Goal: Find contact information: Find contact information

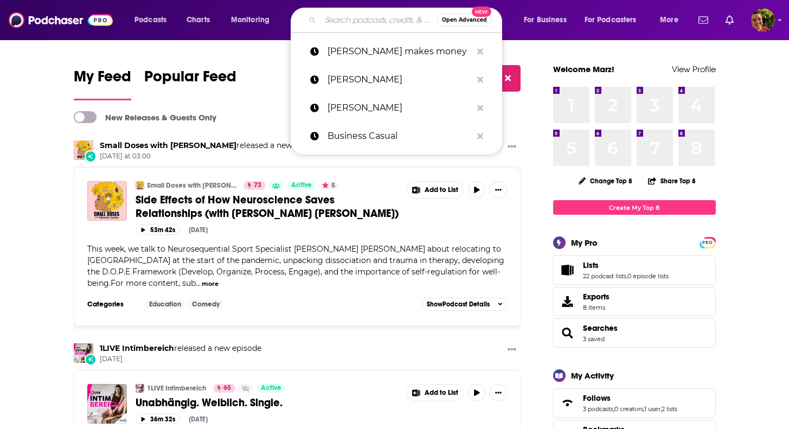
click at [338, 20] on input "Search podcasts, credits, & more..." at bounding box center [378, 19] width 117 height 17
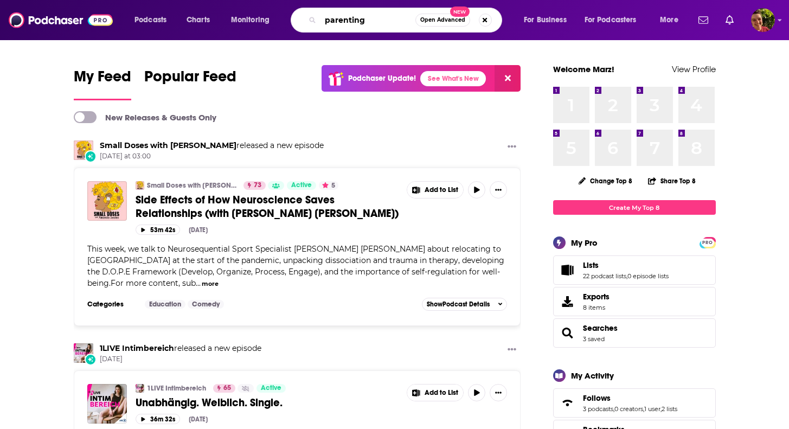
type input "parenting"
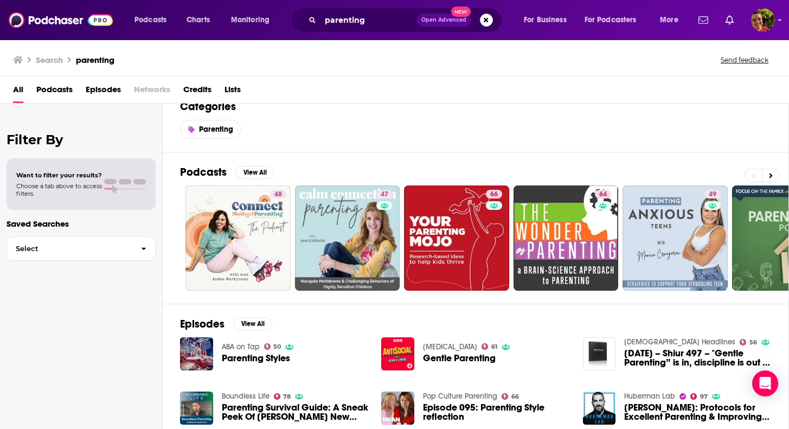
scroll to position [23, 0]
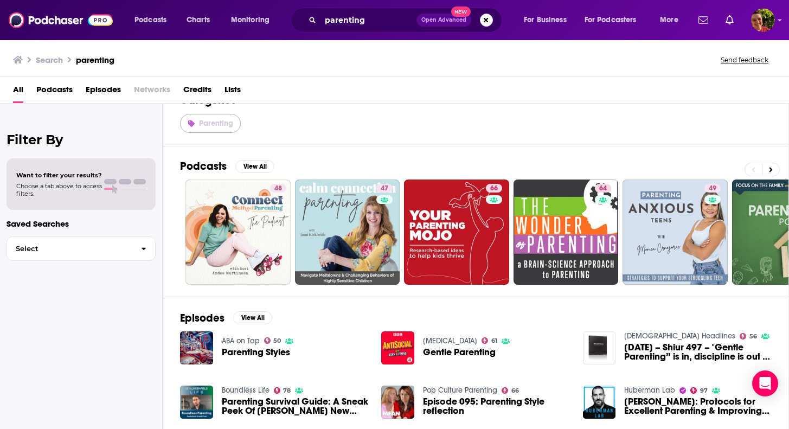
click at [216, 123] on span "Parenting" at bounding box center [216, 123] width 34 height 9
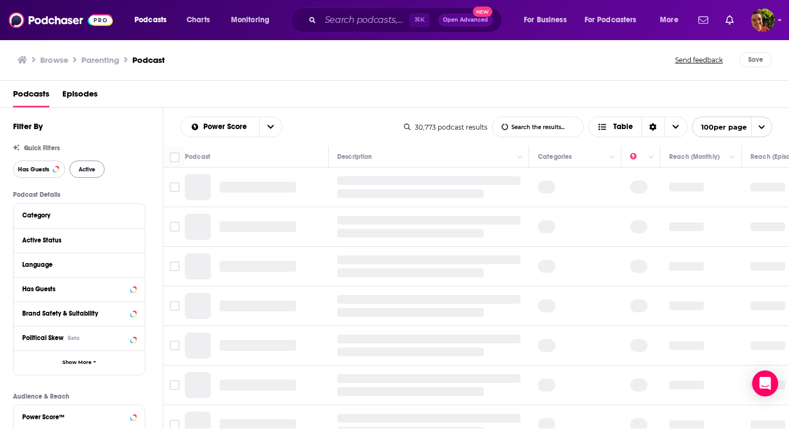
click at [55, 166] on button "Has Guests" at bounding box center [39, 168] width 52 height 17
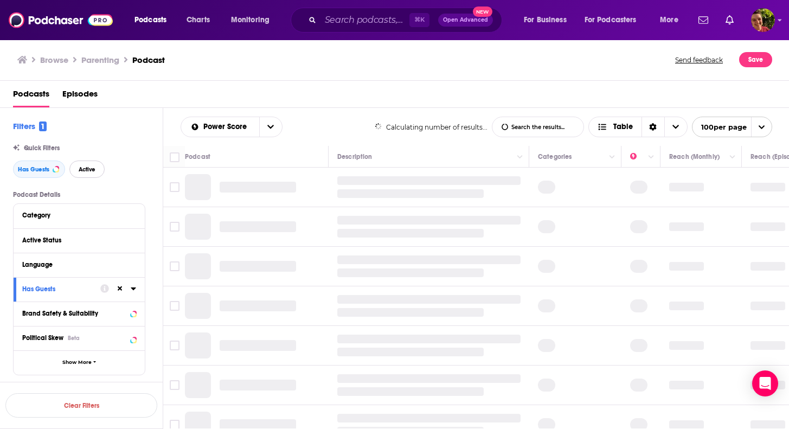
click at [87, 168] on span "Active" at bounding box center [87, 169] width 17 height 6
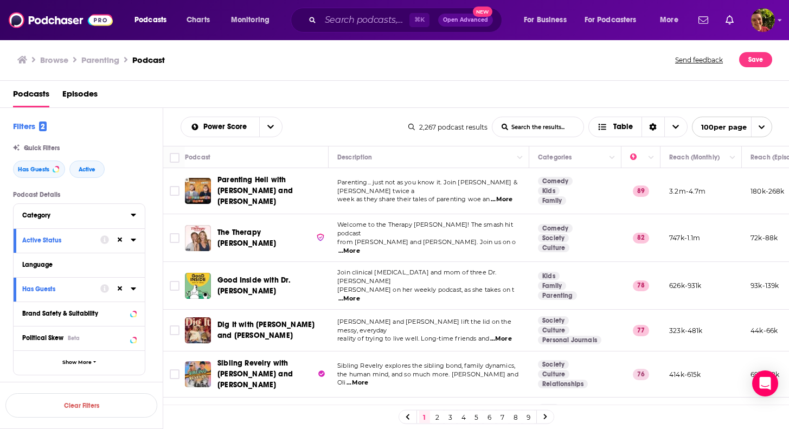
click at [95, 219] on div "Category" at bounding box center [72, 215] width 101 height 8
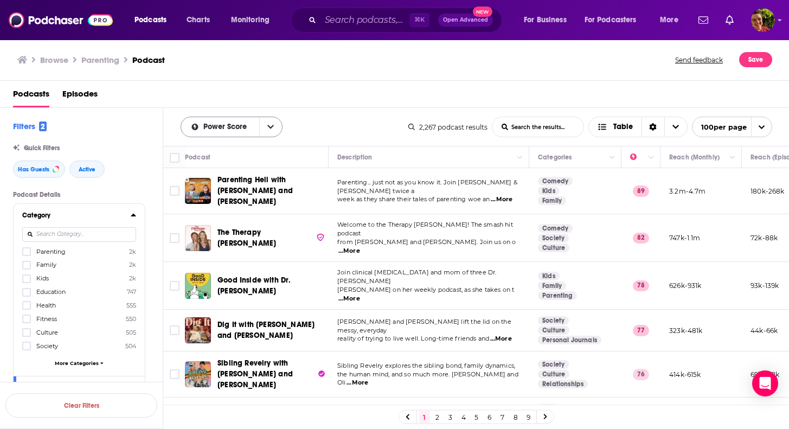
click at [243, 133] on div "Power Score" at bounding box center [232, 127] width 102 height 21
click at [270, 128] on icon "open menu" at bounding box center [270, 127] width 7 height 4
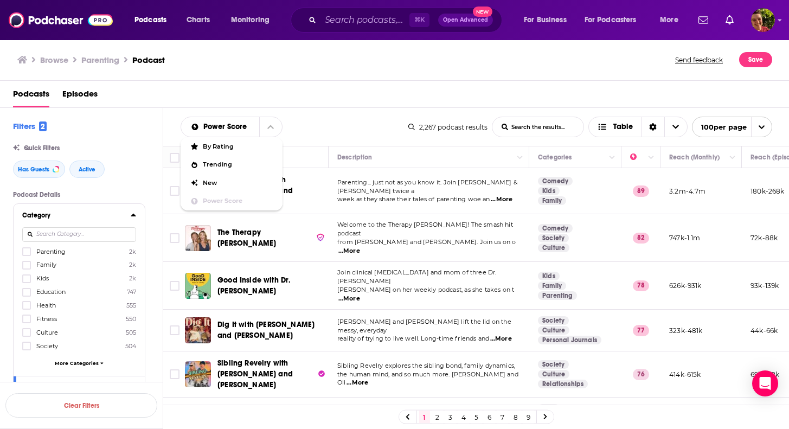
click at [320, 106] on div "Podcasts Episodes" at bounding box center [397, 96] width 768 height 22
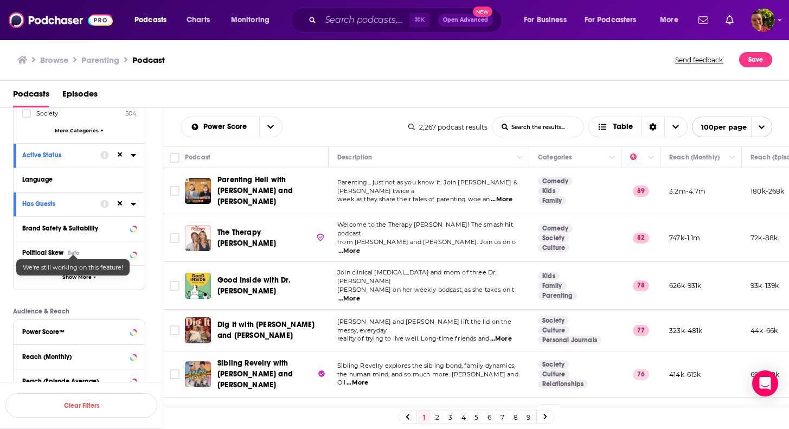
scroll to position [279, 0]
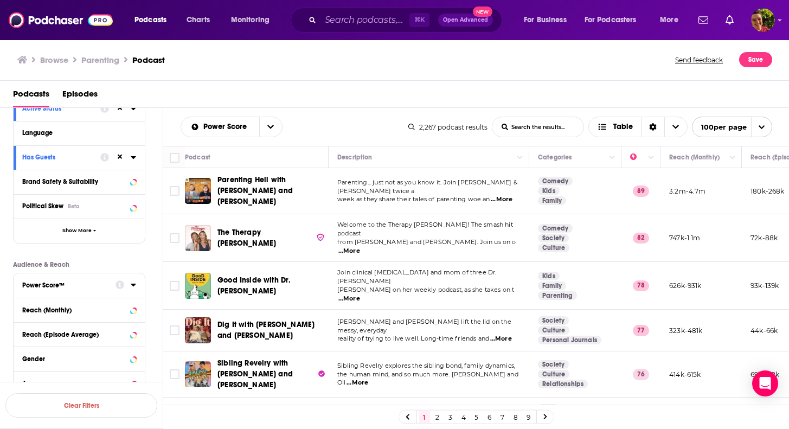
click at [76, 291] on button "Power Score™" at bounding box center [68, 285] width 93 height 14
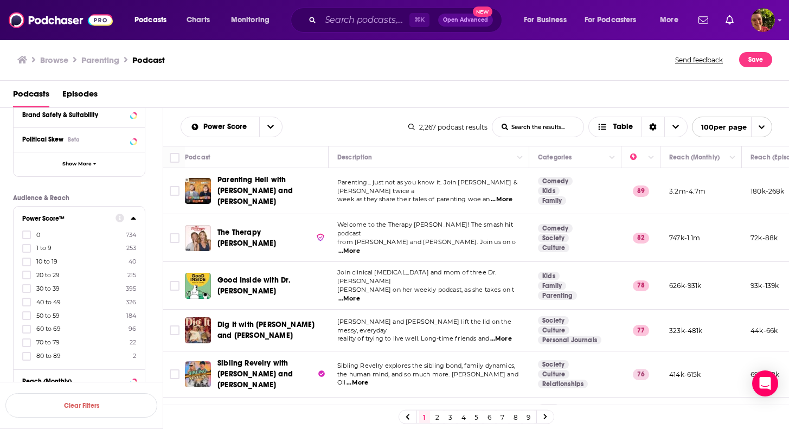
scroll to position [389, 0]
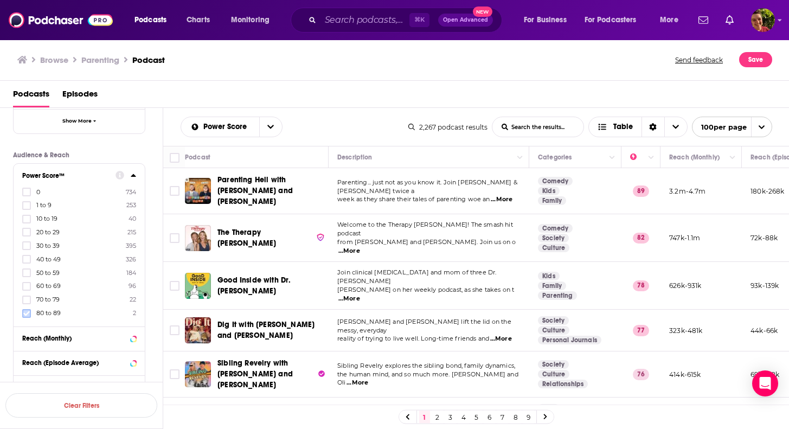
click at [24, 310] on icon at bounding box center [26, 313] width 7 height 7
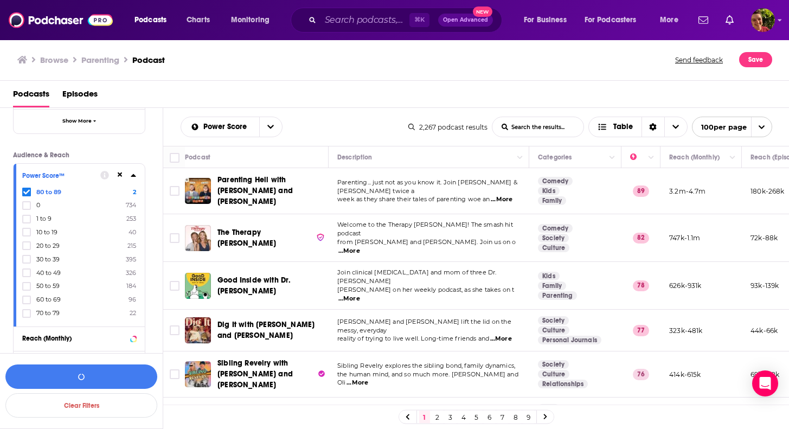
click at [24, 310] on icon at bounding box center [26, 313] width 7 height 7
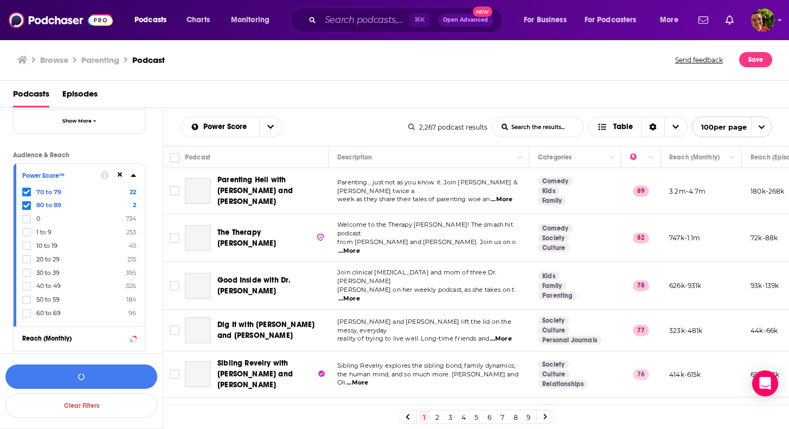
click at [24, 310] on icon at bounding box center [26, 313] width 7 height 7
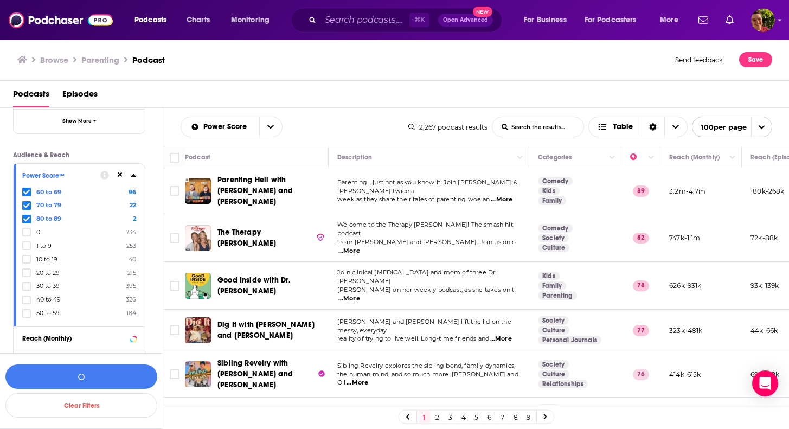
click at [24, 310] on icon at bounding box center [26, 313] width 7 height 7
click at [126, 382] on button "View 120 Results" at bounding box center [81, 376] width 152 height 24
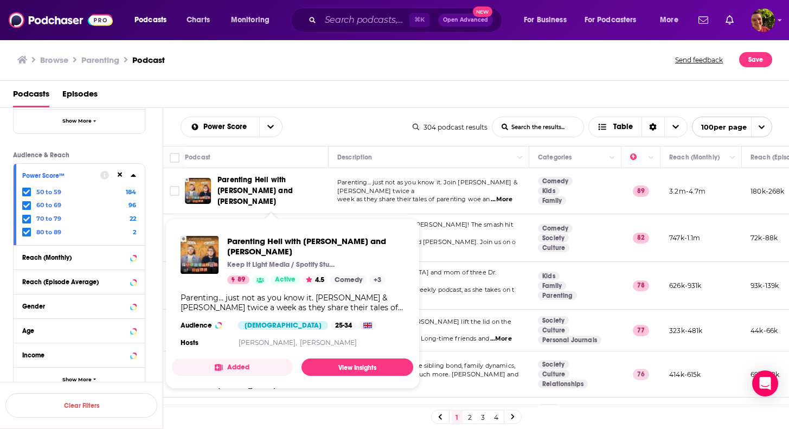
click at [240, 193] on span "Parenting Hell with Rob Beckett and Josh Widdicombe" at bounding box center [254, 190] width 75 height 31
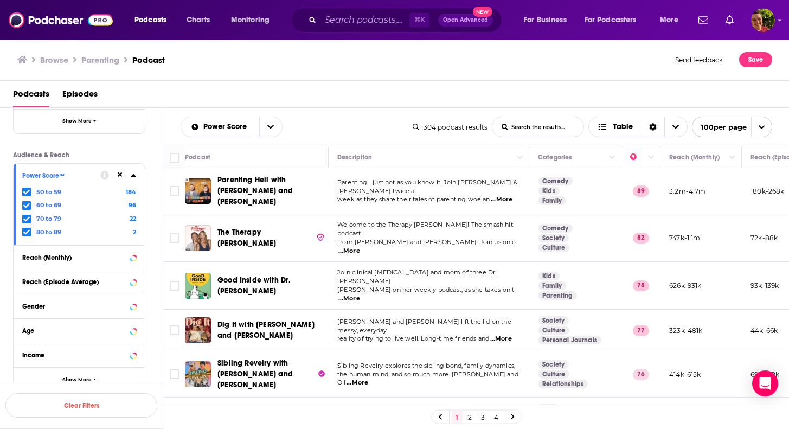
click at [247, 230] on span "The Therapy Crouch" at bounding box center [246, 238] width 59 height 20
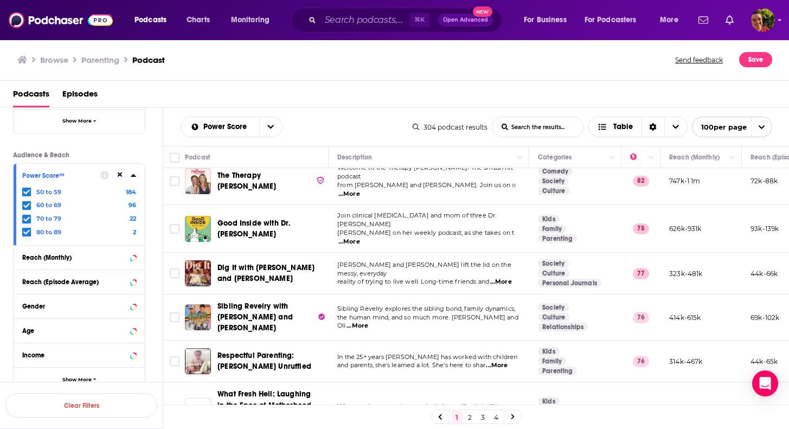
scroll to position [66, 0]
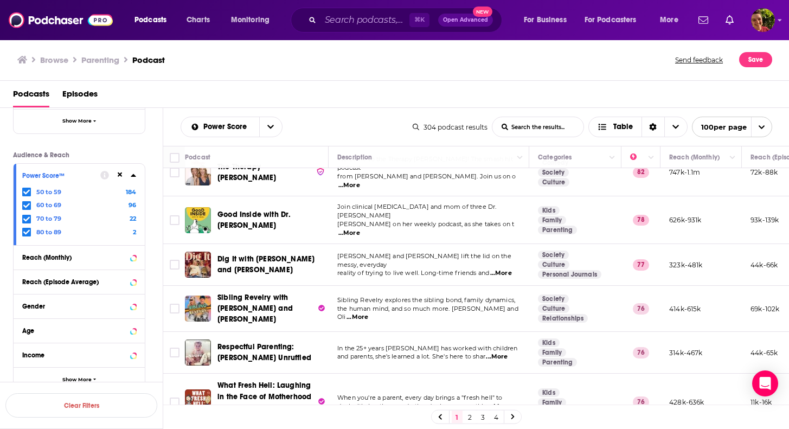
click at [289, 210] on span "Good Inside with Dr. Becky" at bounding box center [253, 220] width 73 height 20
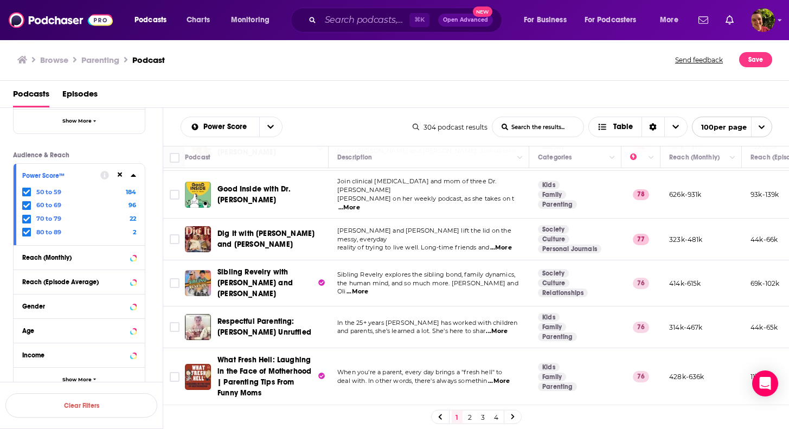
scroll to position [109, 0]
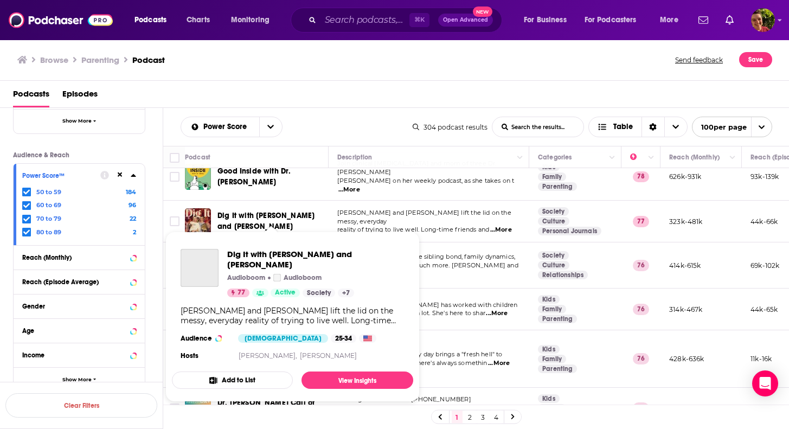
click at [308, 211] on span "Dig It with Jo Whiley and Zoe Ball" at bounding box center [265, 221] width 97 height 20
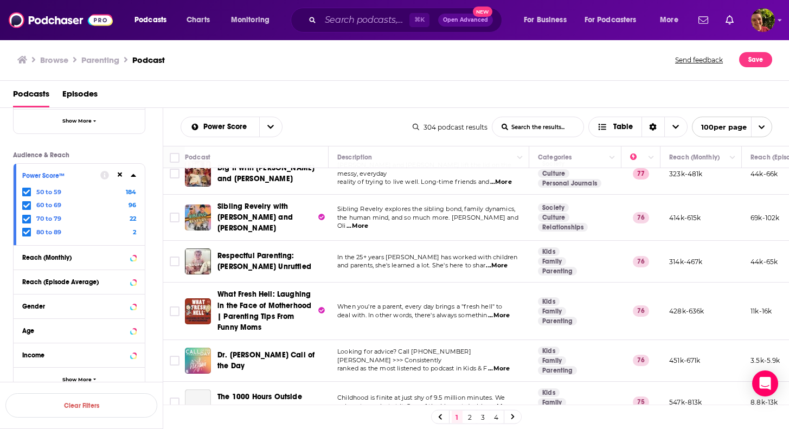
scroll to position [178, 0]
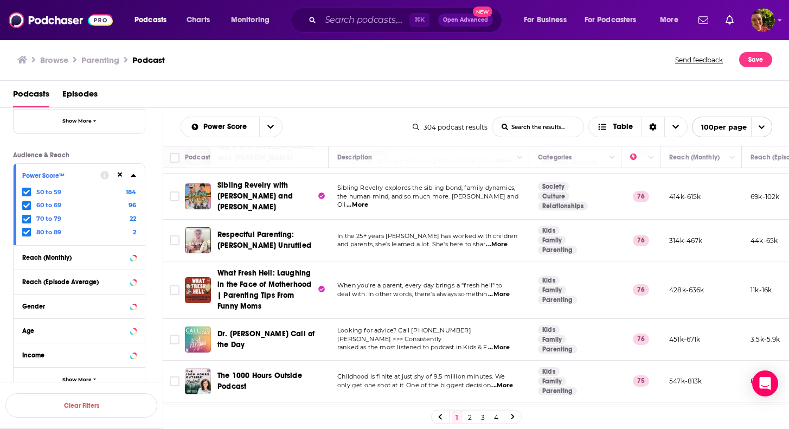
click at [292, 186] on span "Sibling Revelry with Kate Hudson and Oliver Hudson" at bounding box center [254, 196] width 75 height 31
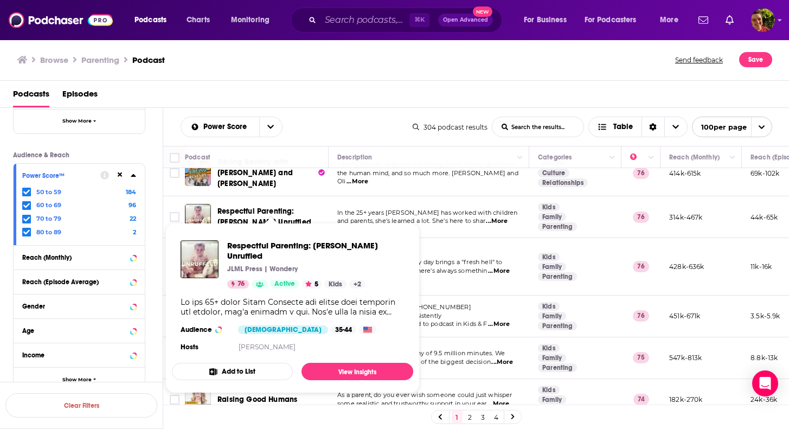
click at [292, 207] on span "Respectful Parenting: Janet Lansbury Unruffled" at bounding box center [264, 217] width 94 height 20
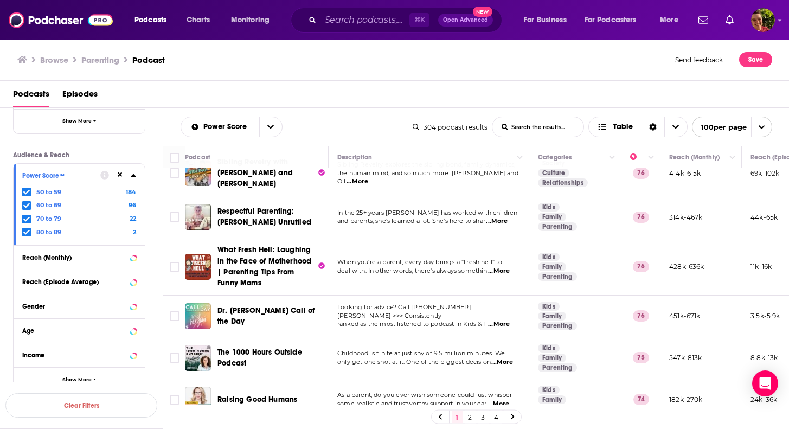
scroll to position [261, 0]
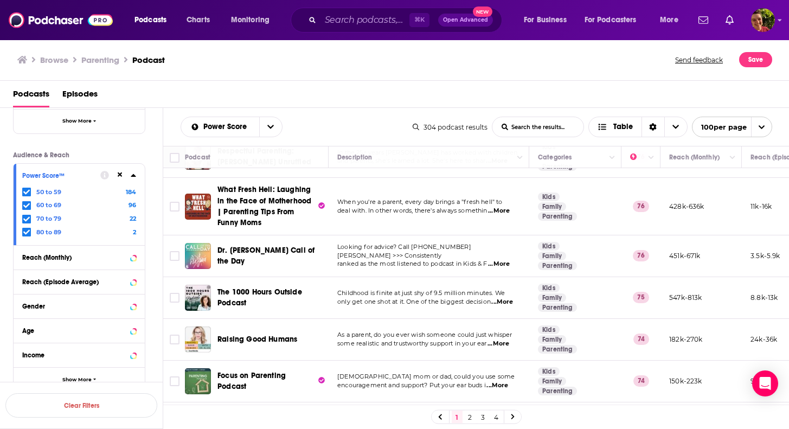
click at [285, 194] on span "What Fresh Hell: Laughing in the Face of Motherhood | Parenting Tips From Funny…" at bounding box center [264, 206] width 94 height 42
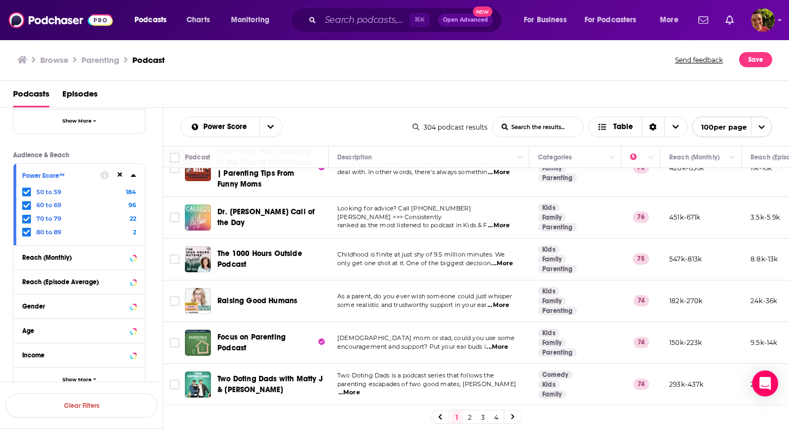
click at [295, 207] on span "Dr. Laura Call of the Day" at bounding box center [265, 217] width 97 height 20
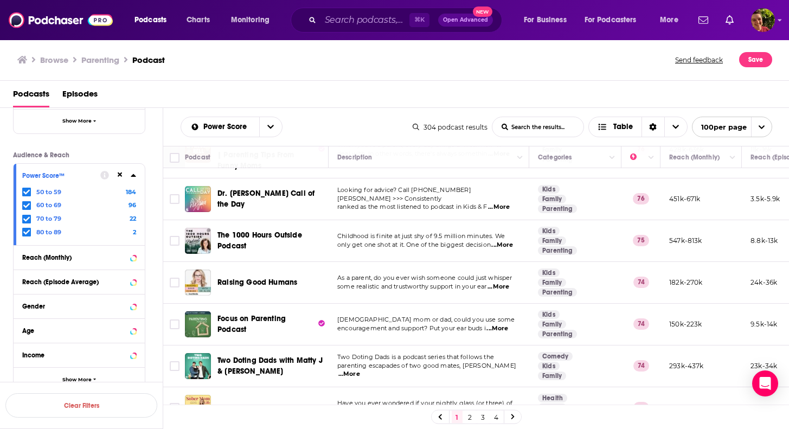
scroll to position [343, 0]
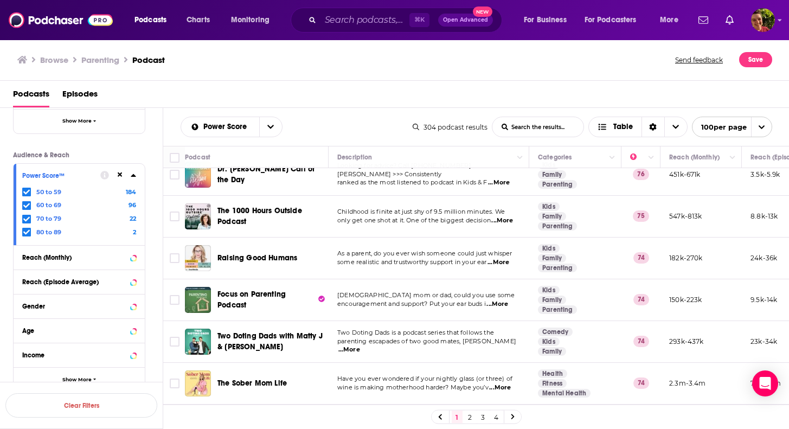
click at [284, 206] on span "The 1000 Hours Outside Podcast" at bounding box center [259, 216] width 85 height 20
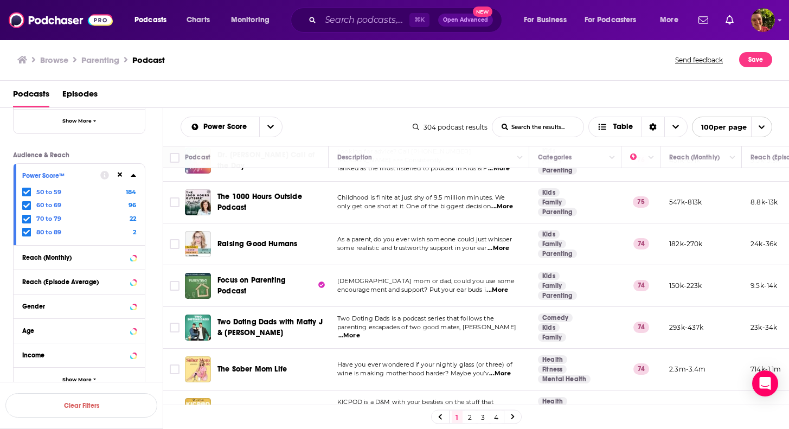
scroll to position [375, 0]
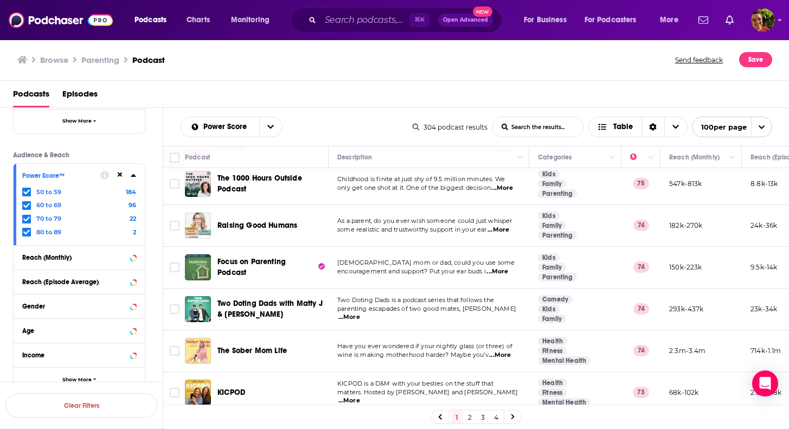
click at [288, 221] on span "Raising Good Humans" at bounding box center [257, 225] width 80 height 9
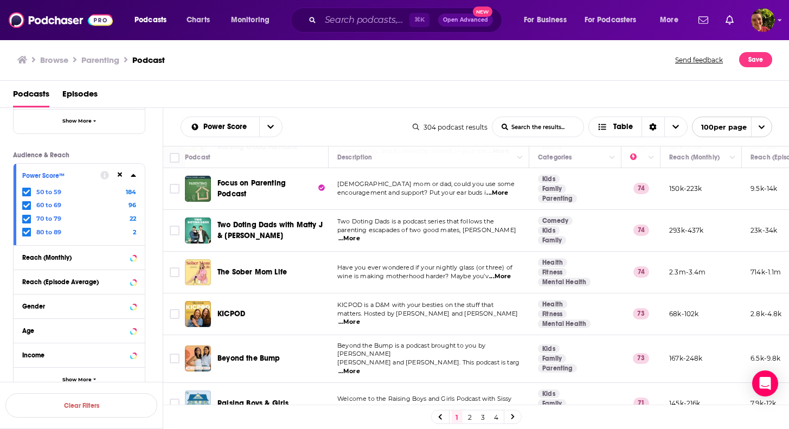
scroll to position [456, 0]
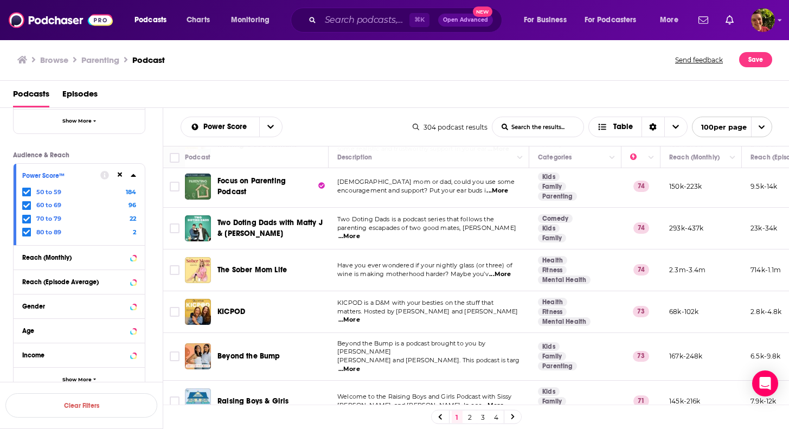
click at [316, 218] on span "Two Doting Dads with Matty J & Ash" at bounding box center [269, 228] width 105 height 20
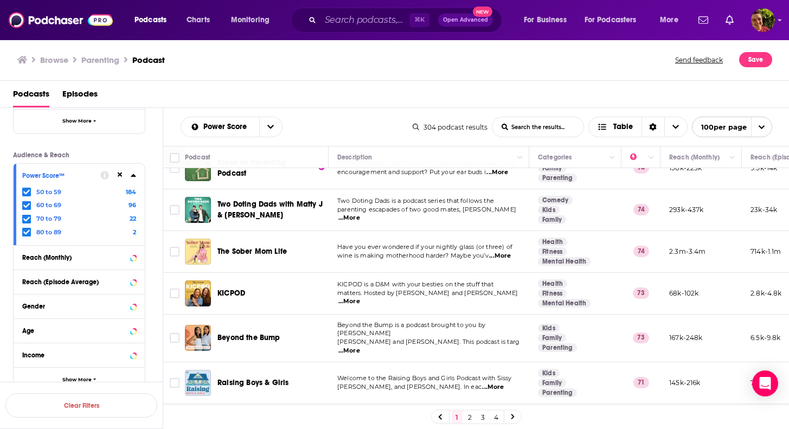
scroll to position [506, 0]
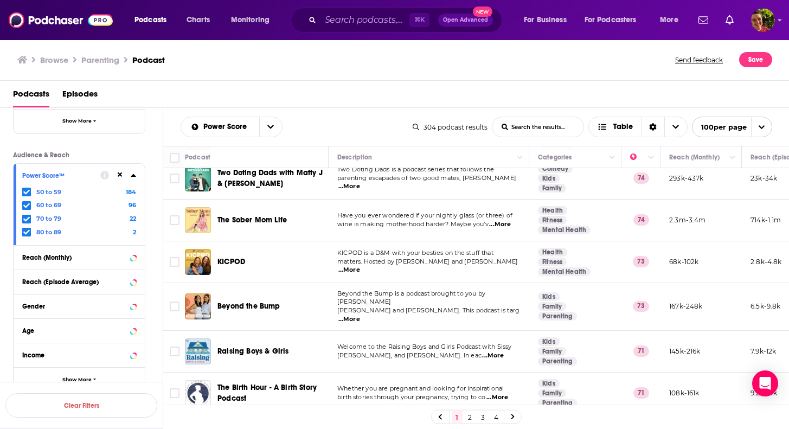
click at [279, 215] on span "The Sober Mom Life" at bounding box center [251, 219] width 69 height 9
click at [244, 257] on span "KICPOD" at bounding box center [231, 261] width 28 height 9
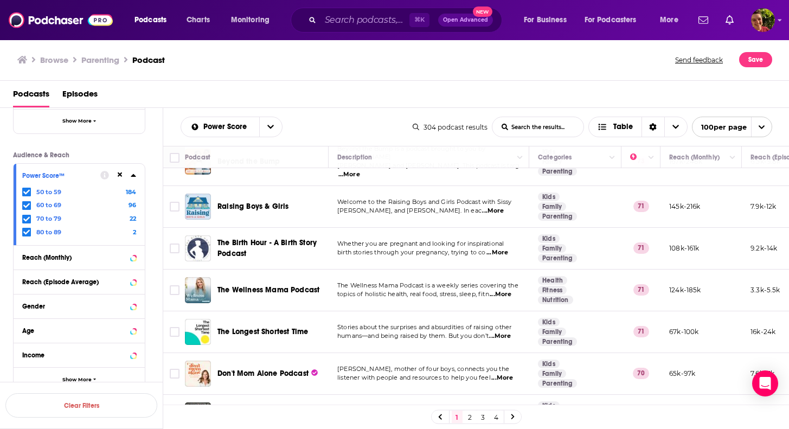
scroll to position [657, 0]
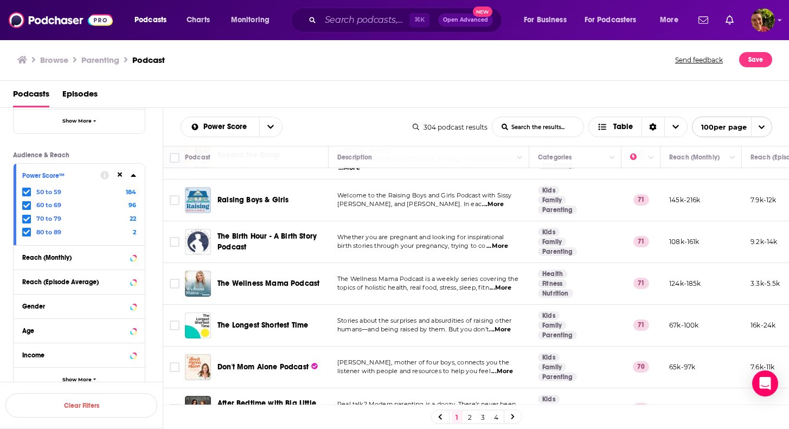
click at [279, 195] on span "Raising Boys & Girls" at bounding box center [252, 199] width 71 height 9
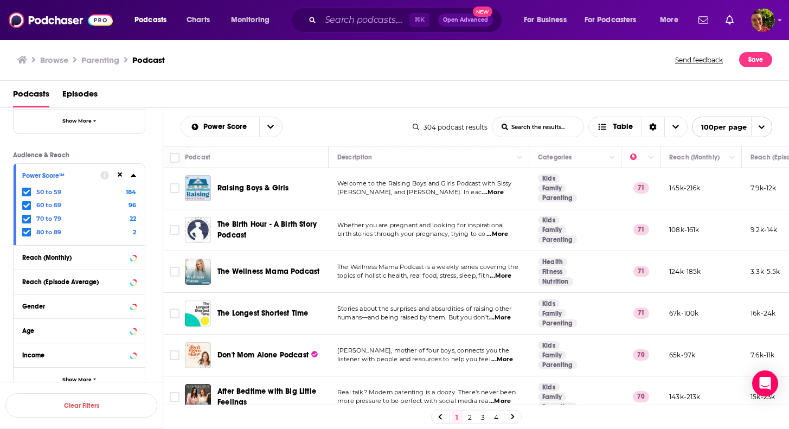
scroll to position [674, 0]
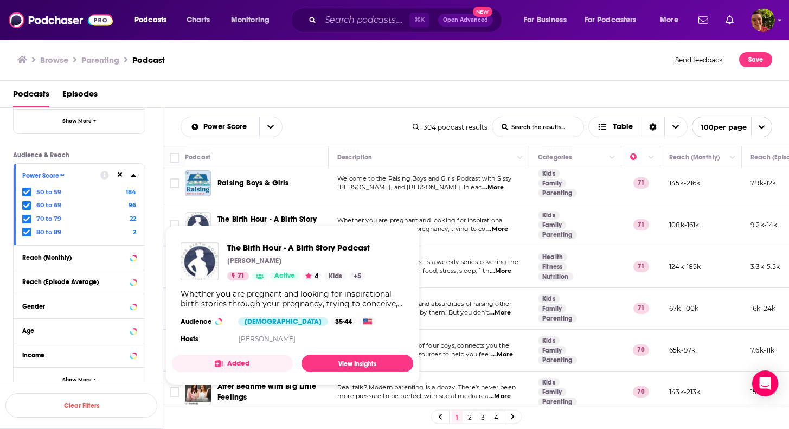
click at [304, 215] on span "The Birth Hour - A Birth Story Podcast" at bounding box center [266, 225] width 99 height 20
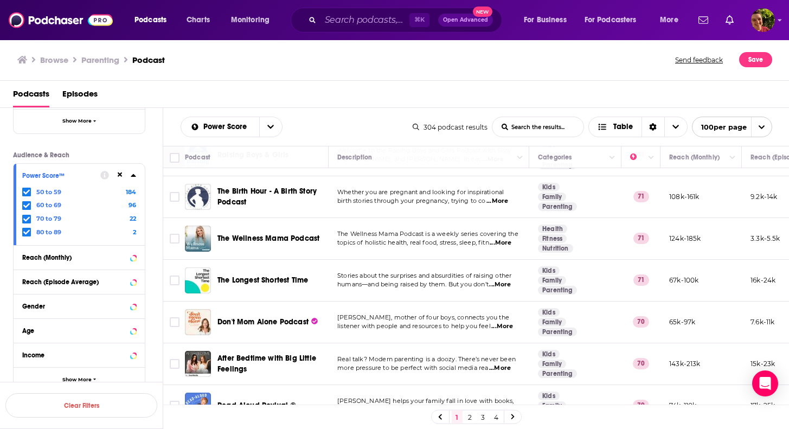
scroll to position [704, 0]
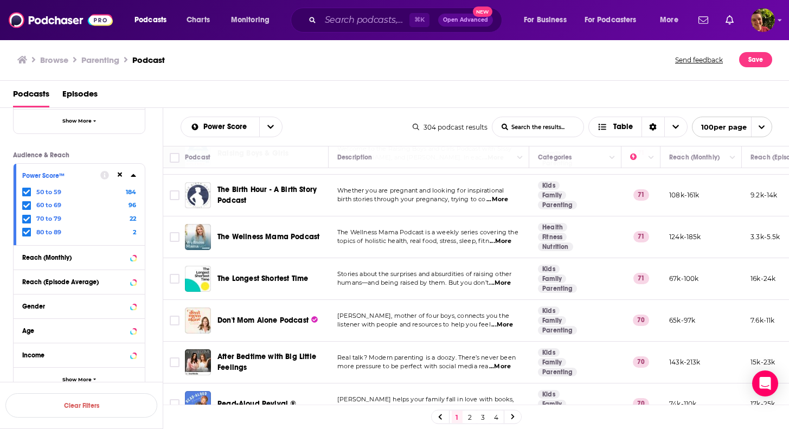
click at [311, 232] on span "The Wellness Mama Podcast" at bounding box center [268, 236] width 102 height 9
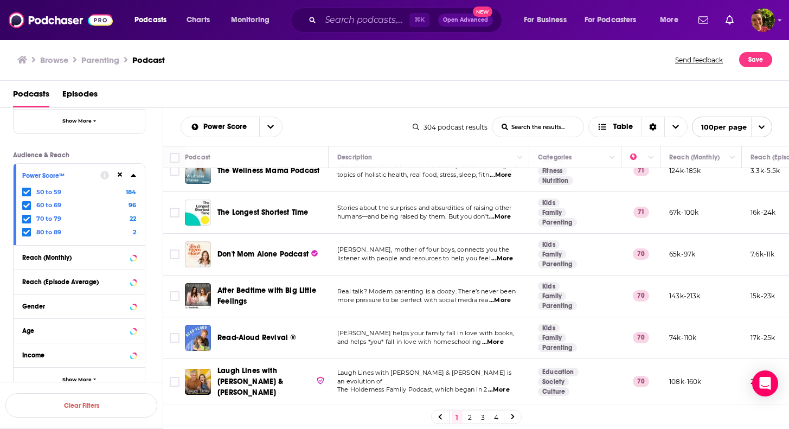
scroll to position [770, 0]
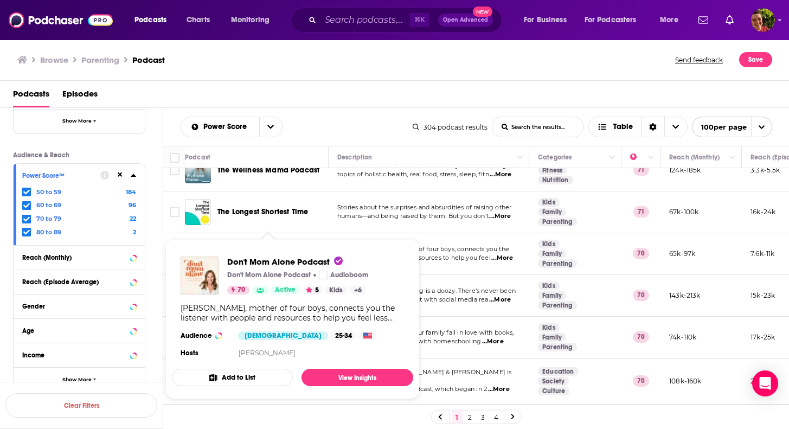
click at [299, 249] on span "Don't Mom Alone Podcast" at bounding box center [262, 253] width 91 height 9
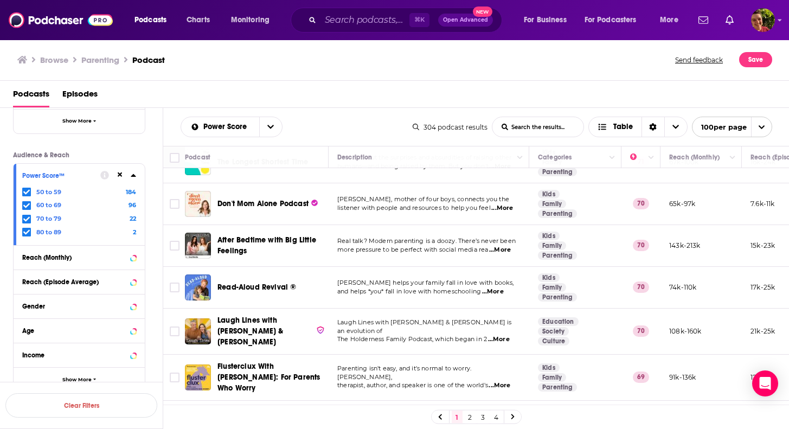
scroll to position [821, 0]
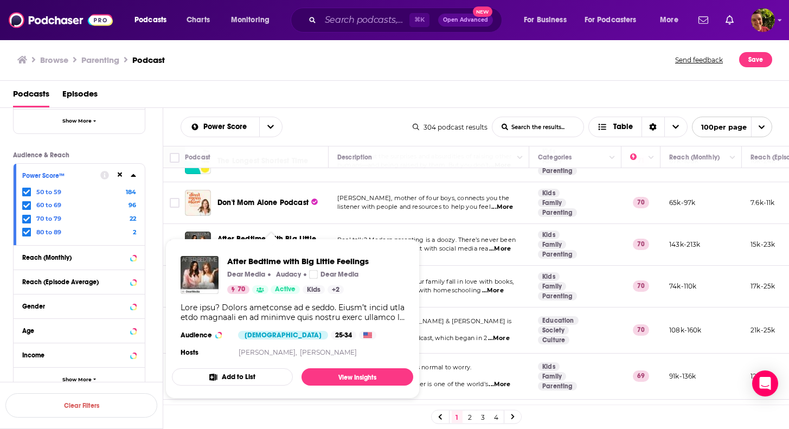
click at [300, 234] on span "After Bedtime with Big Little Feelings" at bounding box center [266, 244] width 99 height 20
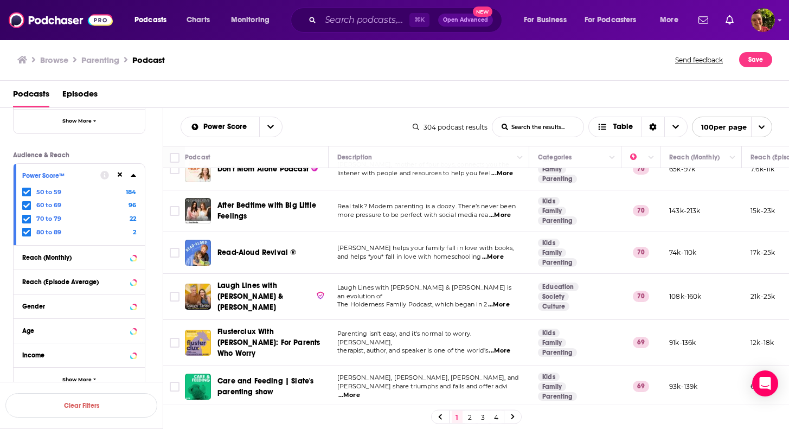
scroll to position [870, 0]
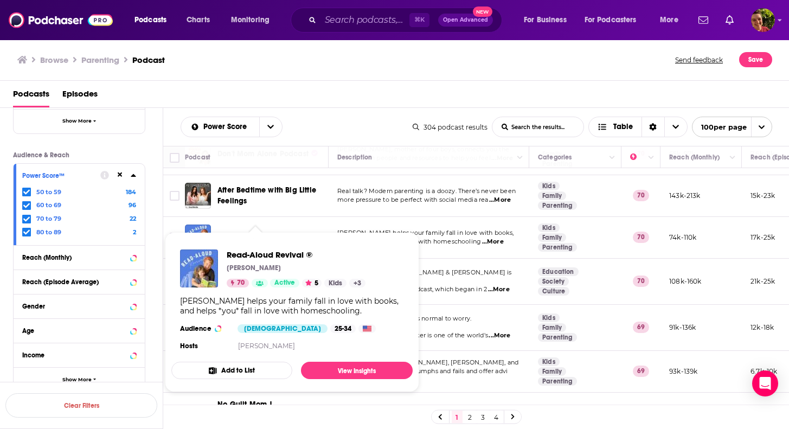
click at [276, 233] on span "Read-Aloud Revival ®" at bounding box center [256, 237] width 79 height 9
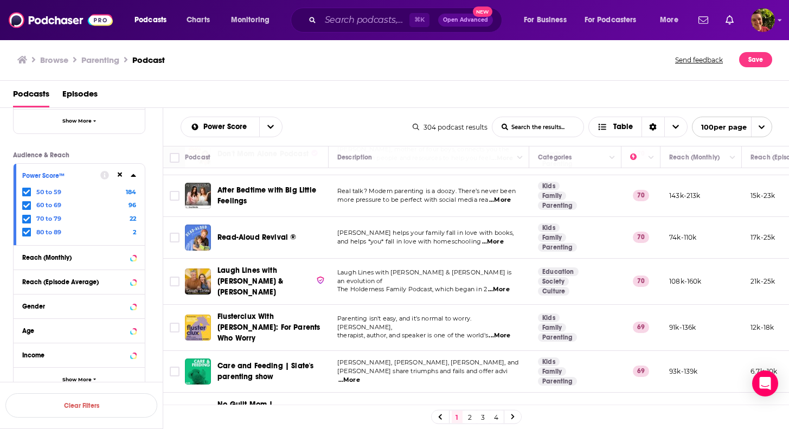
scroll to position [903, 0]
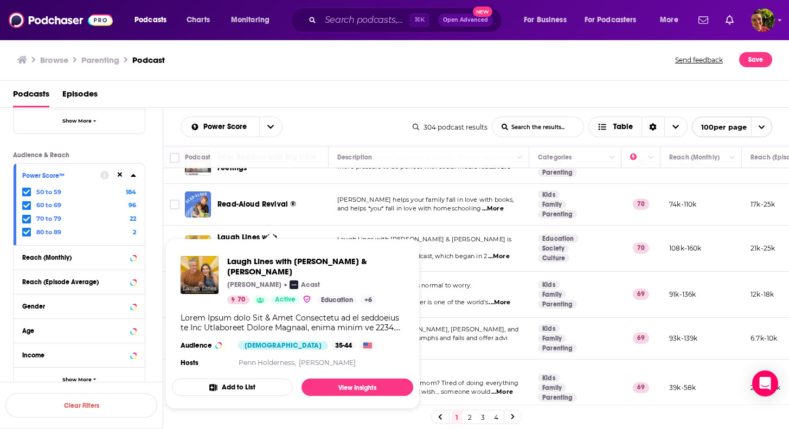
click at [275, 233] on span "Laugh Lines with Kim & Penn Holderness" at bounding box center [250, 248] width 66 height 31
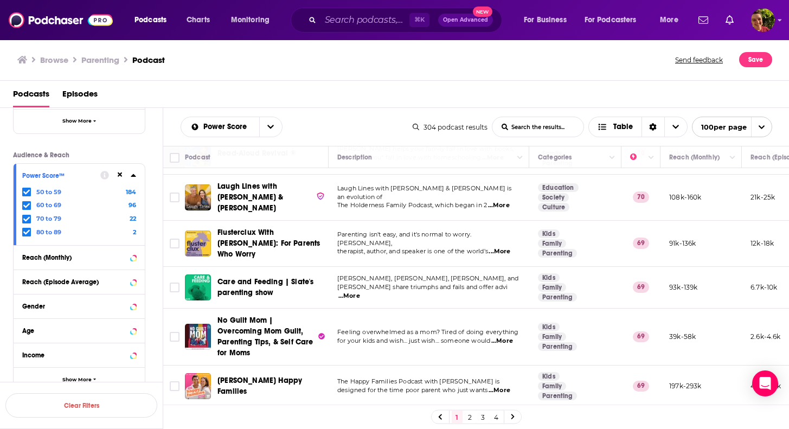
scroll to position [959, 0]
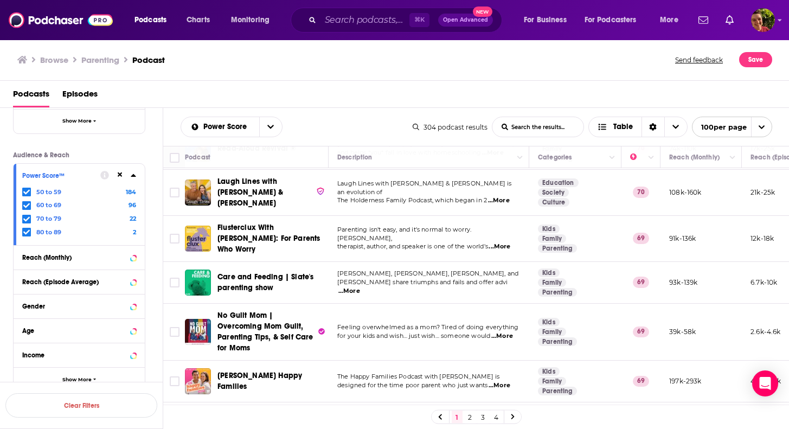
click at [295, 216] on td "Flusterclux With Lynn Lyons: For Parents Who Worry" at bounding box center [257, 239] width 144 height 46
click at [295, 223] on span "Flusterclux With Lynn Lyons: For Parents Who Worry" at bounding box center [268, 238] width 102 height 31
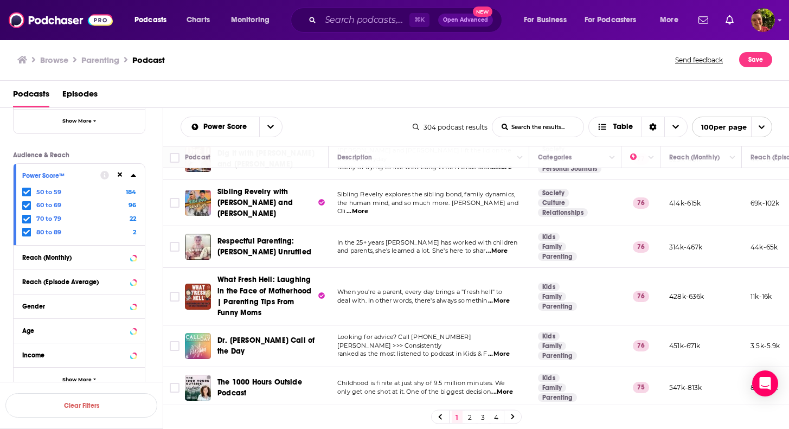
scroll to position [0, 0]
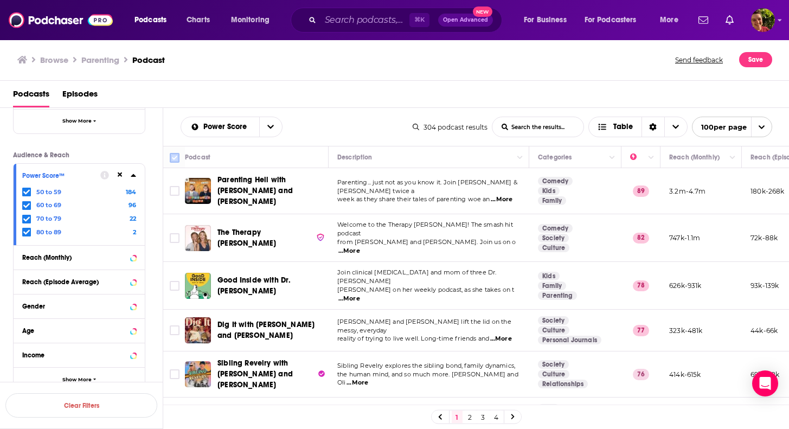
click at [176, 157] on input "Toggle select all" at bounding box center [175, 158] width 10 height 10
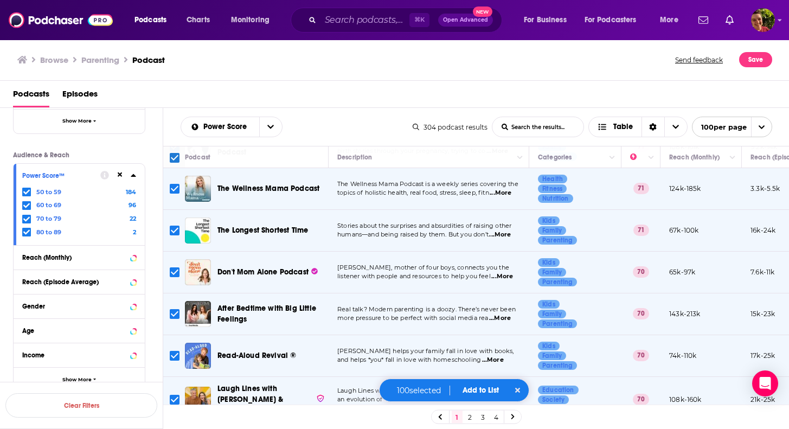
scroll to position [754, 0]
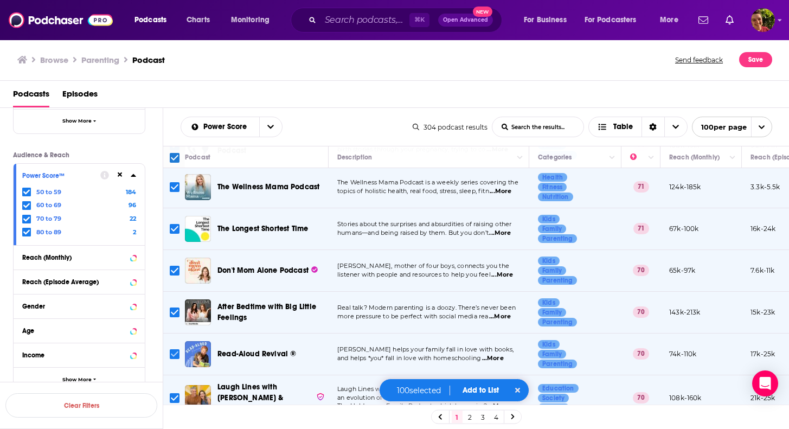
click at [175, 349] on input "Toggle select row" at bounding box center [175, 354] width 10 height 10
checkbox input "false"
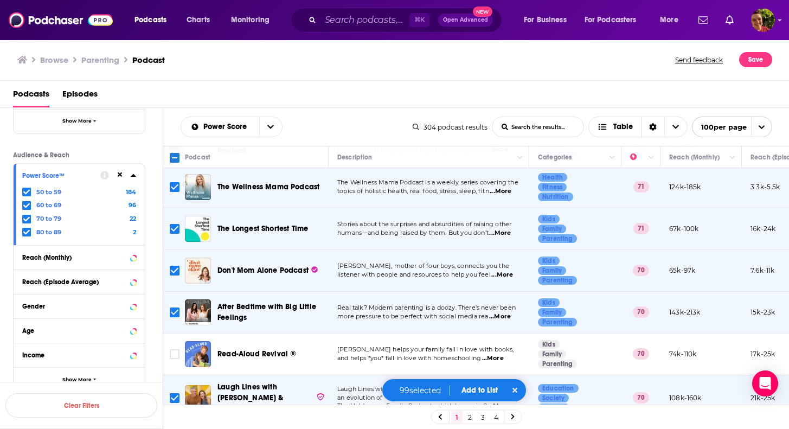
click at [174, 307] on input "Toggle select row" at bounding box center [175, 312] width 10 height 10
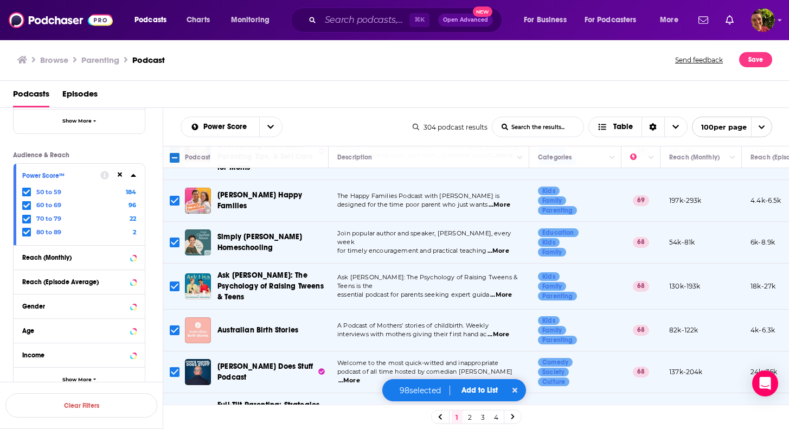
scroll to position [1144, 0]
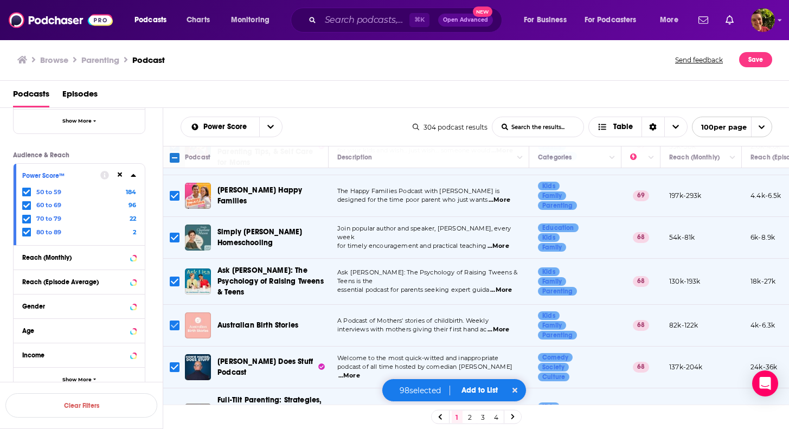
click at [172, 320] on input "Toggle select row" at bounding box center [175, 325] width 10 height 10
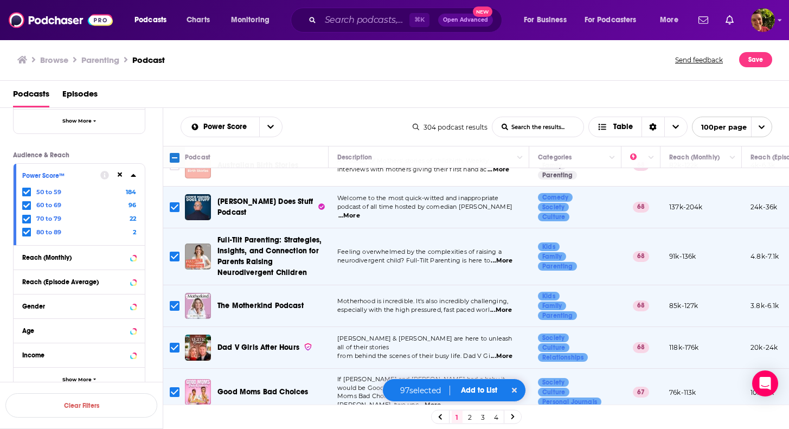
scroll to position [1407, 0]
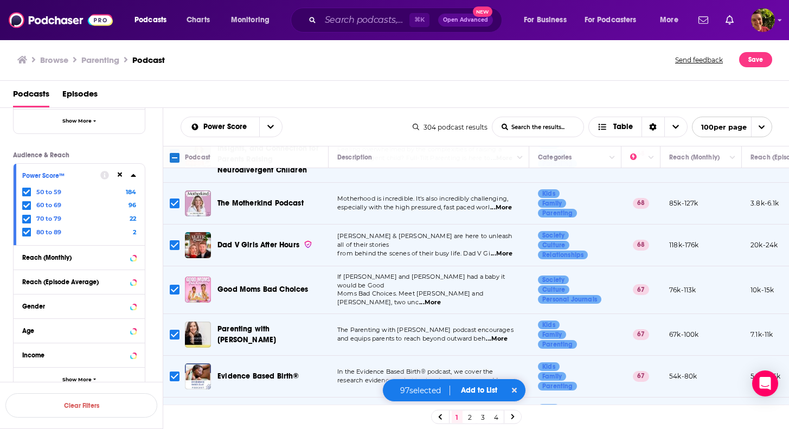
click at [169, 239] on icon "Toggle select row" at bounding box center [174, 245] width 13 height 13
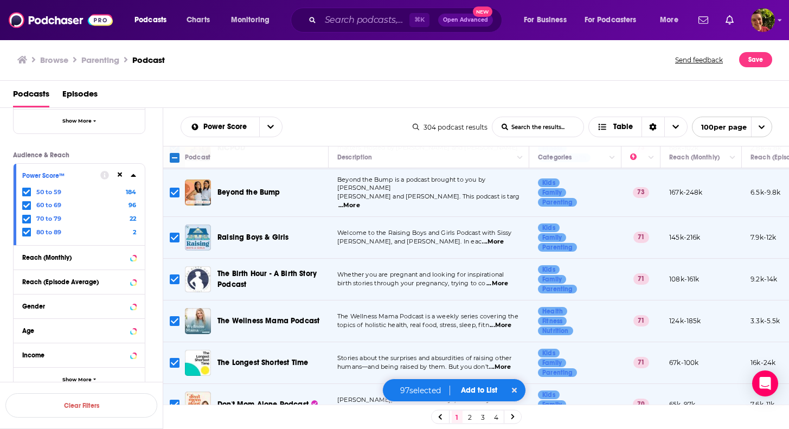
scroll to position [0, 0]
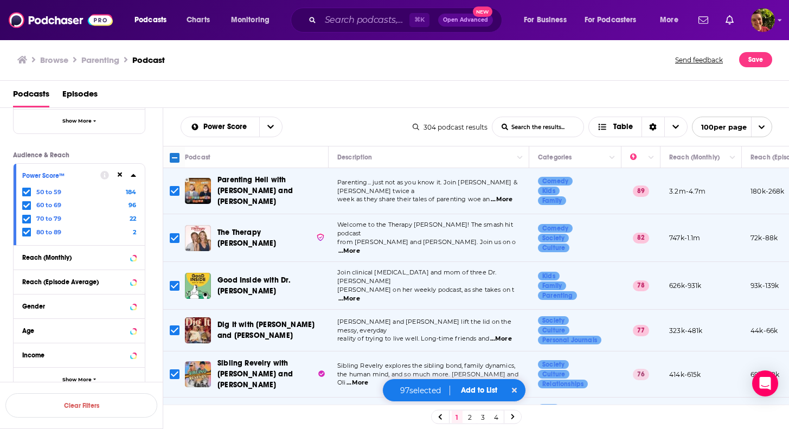
click at [338, 124] on div "Power Score List Search Input Search the results... Table" at bounding box center [297, 127] width 232 height 21
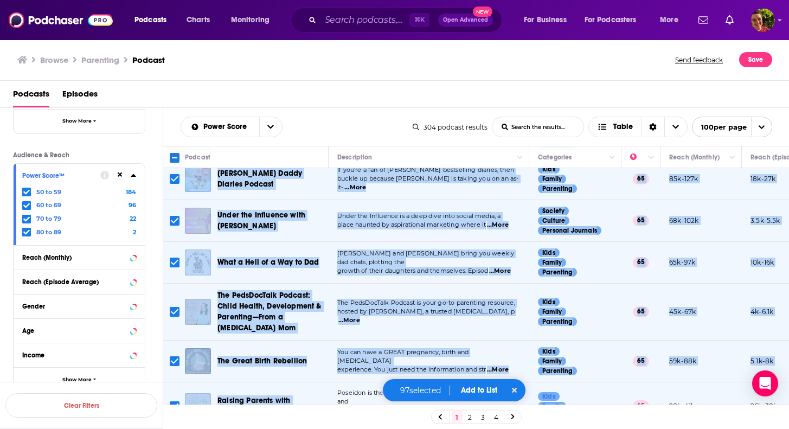
scroll to position [2148, 0]
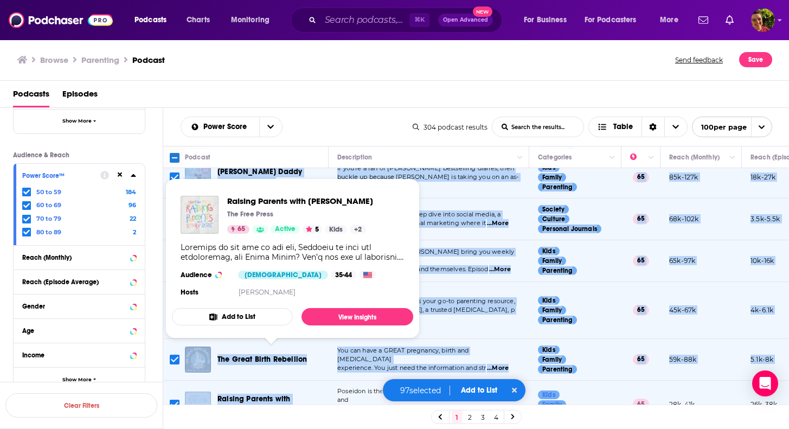
drag, startPoint x: 213, startPoint y: 171, endPoint x: 307, endPoint y: 370, distance: 220.7
click at [307, 370] on tbody "Parenting Hell with Rob Beckett and Josh Widdicombe Parenting... just not as yo…" at bounding box center [570, 236] width 815 height 4433
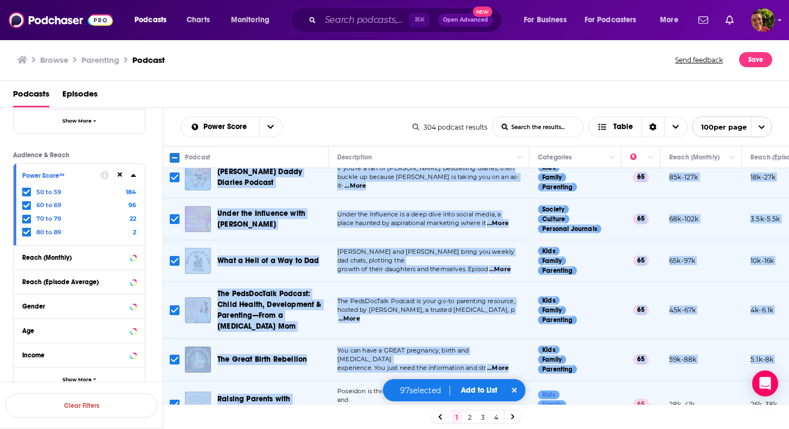
copy tbody "Parenting Hell with Rob Beckett and Josh Widdicombe Parenting... just not as yo…"
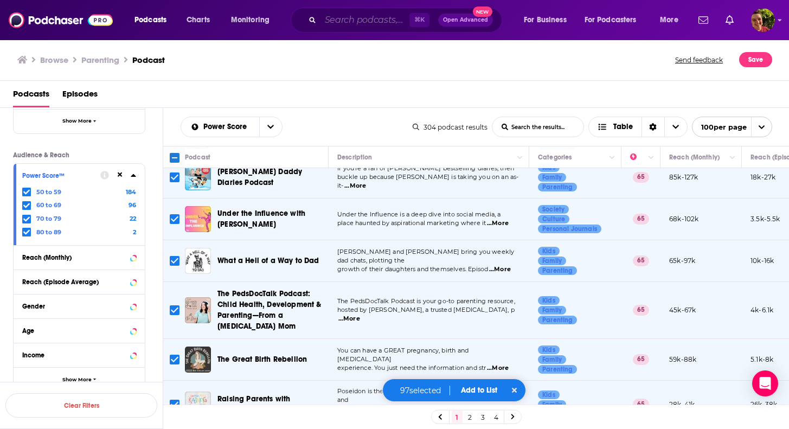
click at [383, 21] on input "Search podcasts, credits, & more..." at bounding box center [364, 19] width 89 height 17
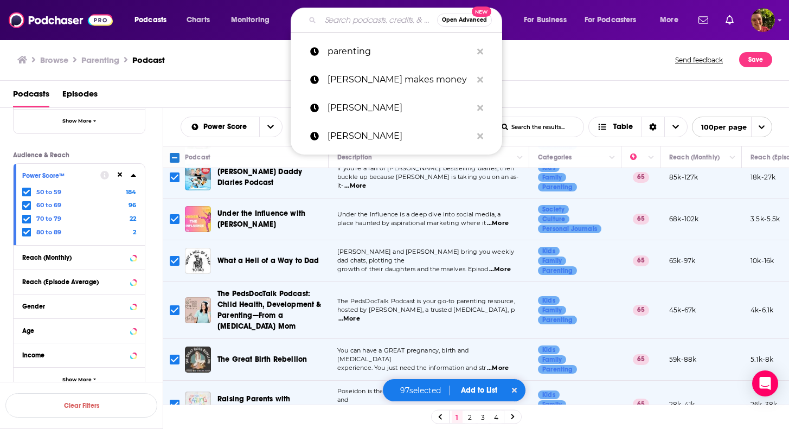
paste input "ParentData"
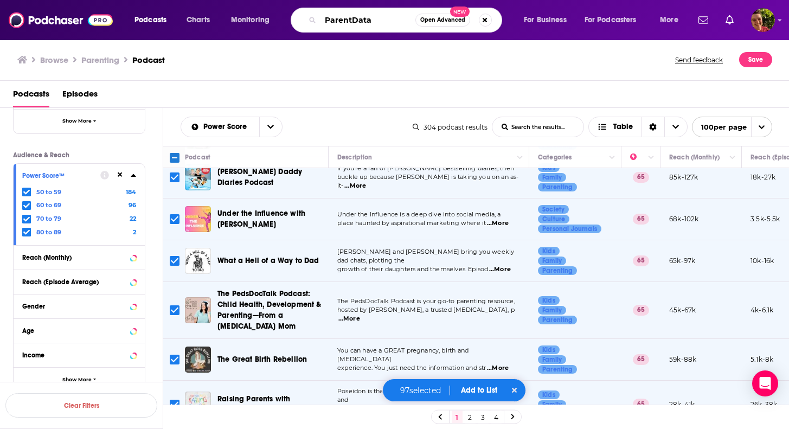
type input "ParentData"
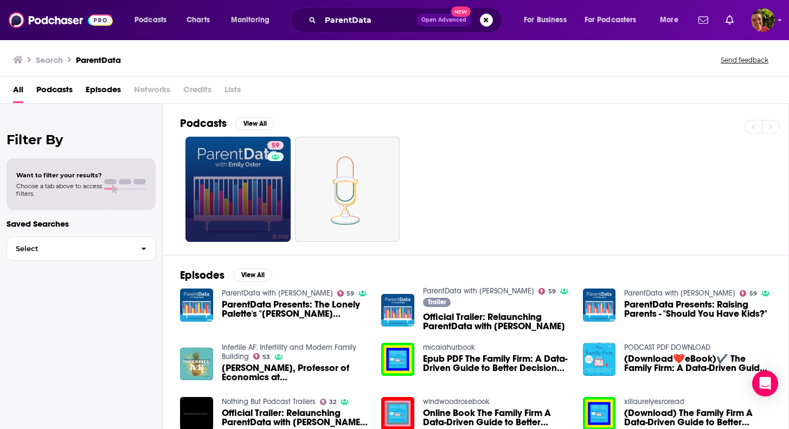
click at [285, 149] on div "59" at bounding box center [276, 189] width 19 height 96
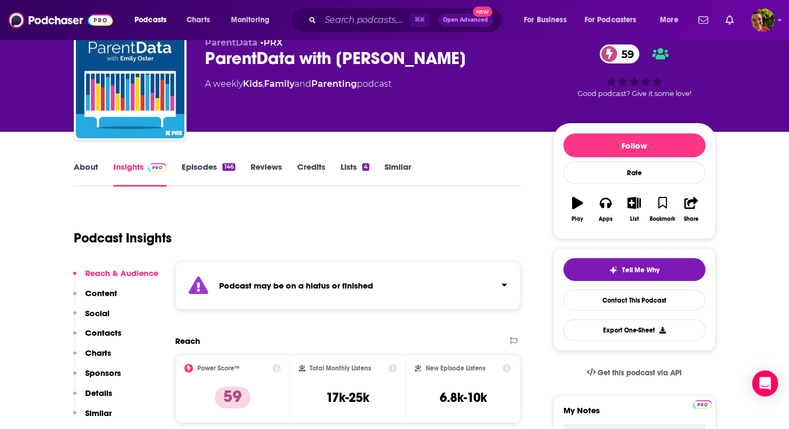
scroll to position [50, 0]
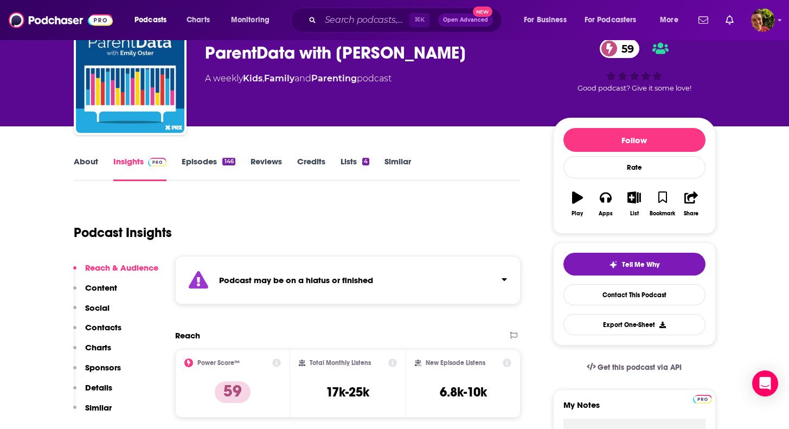
click at [211, 161] on link "Episodes 146" at bounding box center [208, 168] width 53 height 25
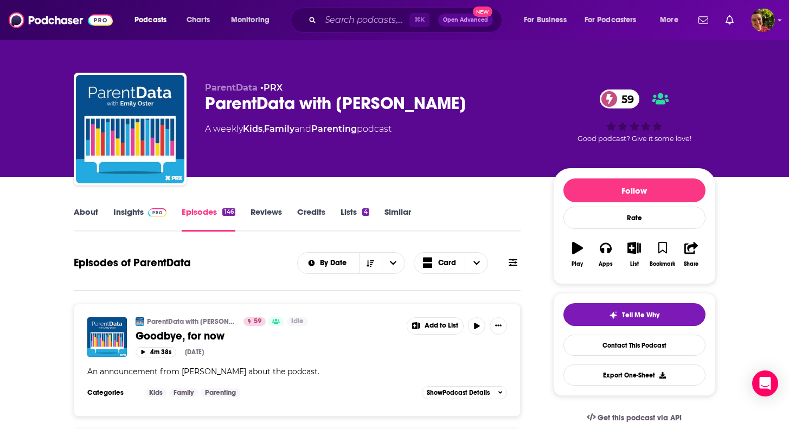
click at [341, 29] on div "⌘ K Open Advanced New" at bounding box center [396, 20] width 211 height 25
click at [339, 25] on input "Search podcasts, credits, & more..." at bounding box center [364, 19] width 89 height 17
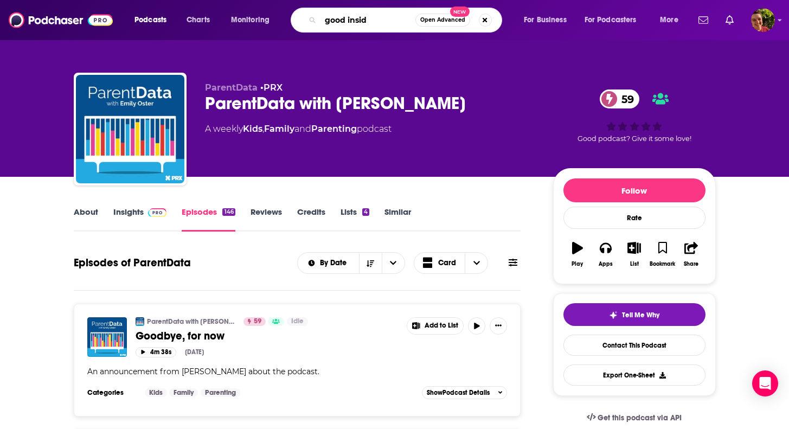
type input "good inside"
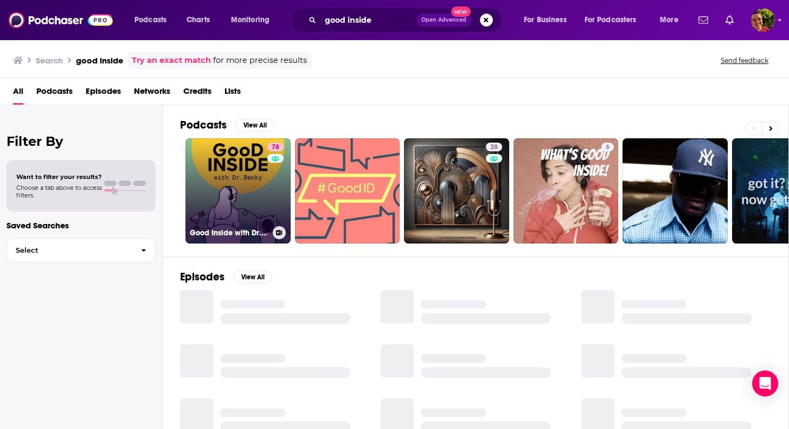
click at [221, 191] on link "78 Good Inside with Dr. Becky" at bounding box center [237, 190] width 105 height 105
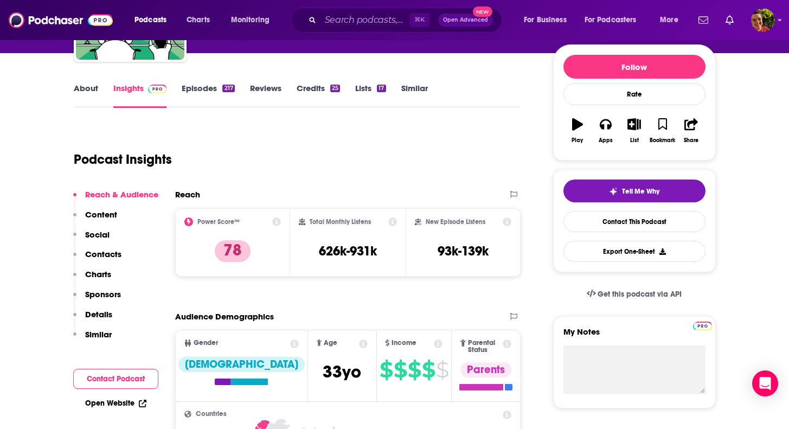
click at [110, 260] on button "Contacts" at bounding box center [97, 259] width 48 height 20
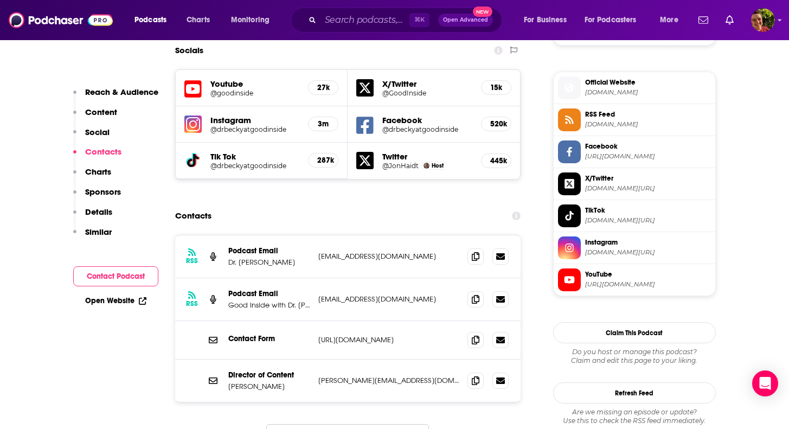
scroll to position [955, 0]
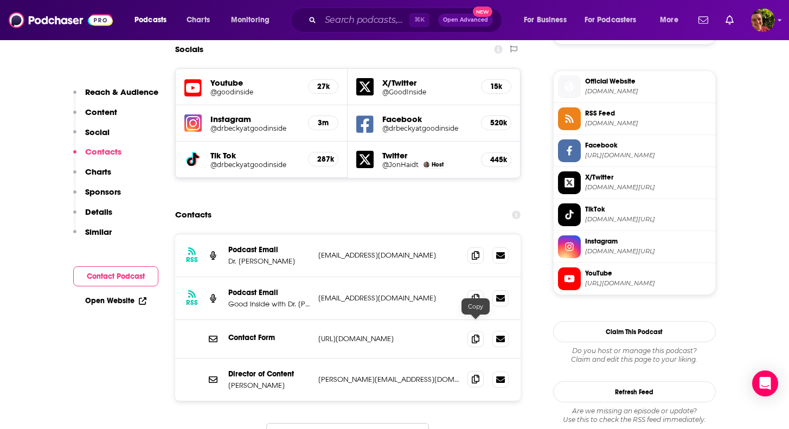
click at [474, 375] on icon at bounding box center [476, 379] width 8 height 9
click at [368, 23] on input "Search podcasts, credits, & more..." at bounding box center [364, 19] width 89 height 17
paste input "Respectful Parenting"
type input "Respectful Parenting"
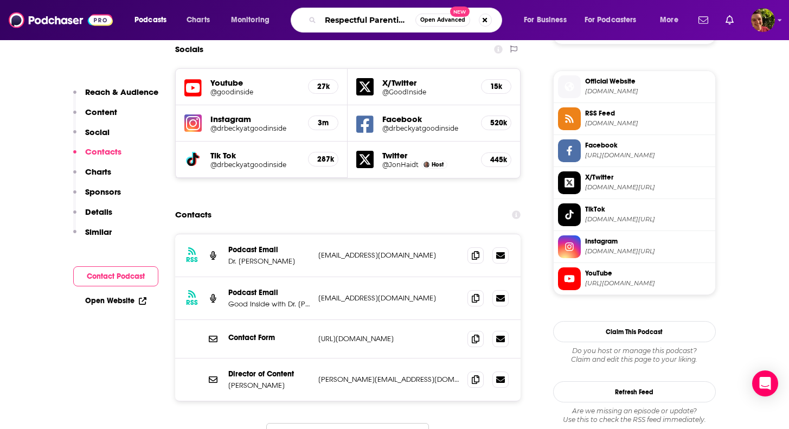
scroll to position [0, 1]
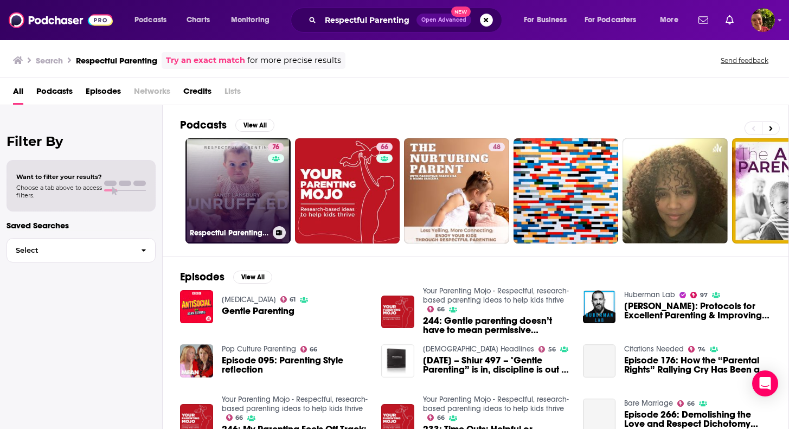
click at [248, 188] on link "76 Respectful Parenting: Janet Lansbury Unruffled" at bounding box center [237, 190] width 105 height 105
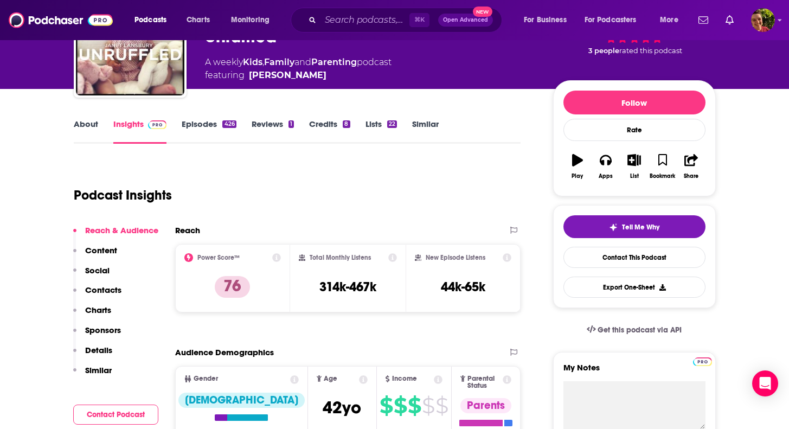
click at [109, 287] on p "Contacts" at bounding box center [103, 290] width 36 height 10
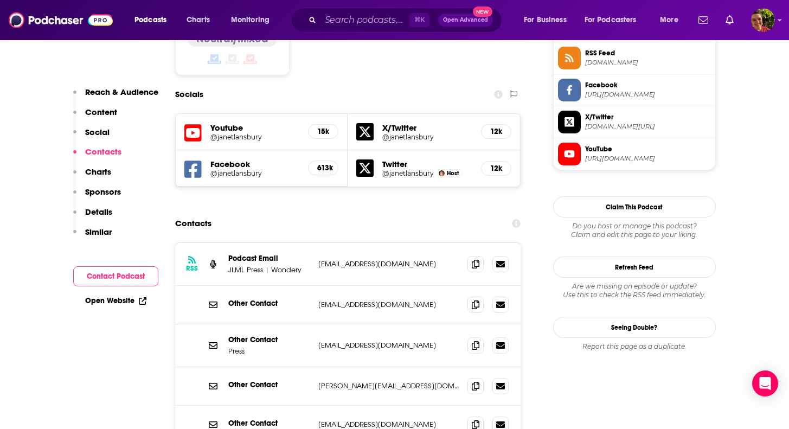
scroll to position [919, 0]
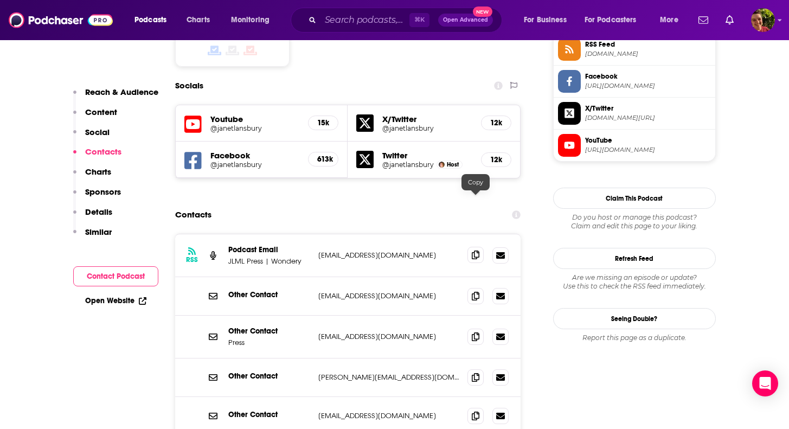
click at [472, 250] on icon at bounding box center [476, 254] width 8 height 9
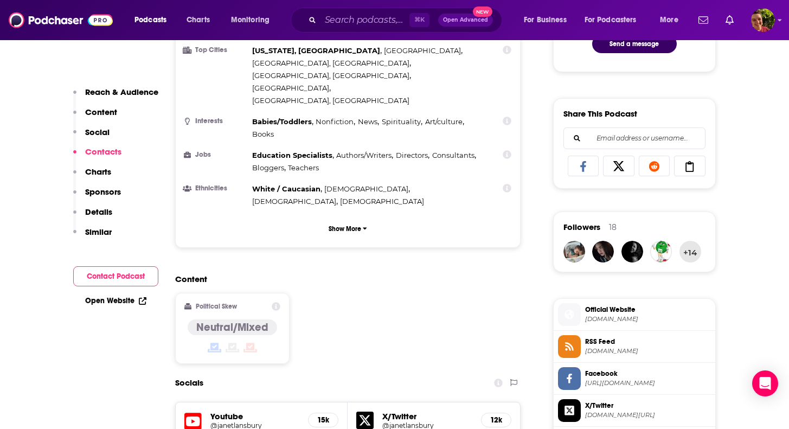
scroll to position [0, 0]
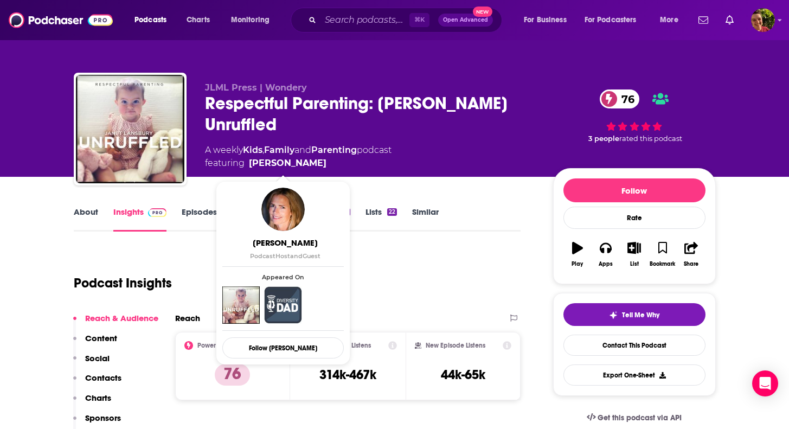
drag, startPoint x: 336, startPoint y: 166, endPoint x: 318, endPoint y: 164, distance: 17.5
click at [318, 164] on span "featuring Janet Lansbury" at bounding box center [298, 163] width 186 height 13
click at [318, 165] on span "featuring Janet Lansbury" at bounding box center [298, 163] width 186 height 13
copy span "Janet Lansbury"
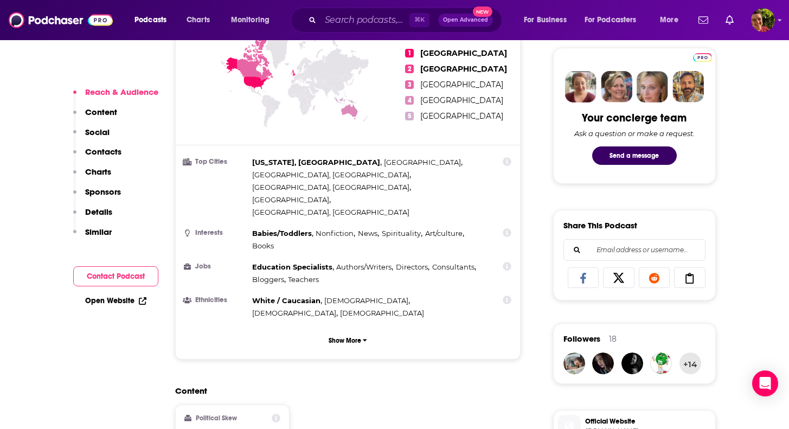
scroll to position [926, 0]
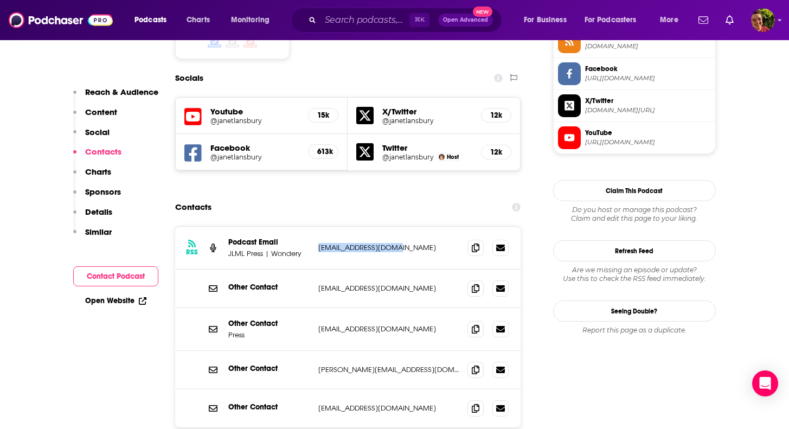
drag, startPoint x: 360, startPoint y: 184, endPoint x: 408, endPoint y: 195, distance: 48.3
click at [408, 227] on div "RSS Podcast Email JLML Press | Wondery mblansbury@gmail.com mblansbury@gmail.com" at bounding box center [348, 248] width 346 height 43
copy p "mblansbury@gmail.com"
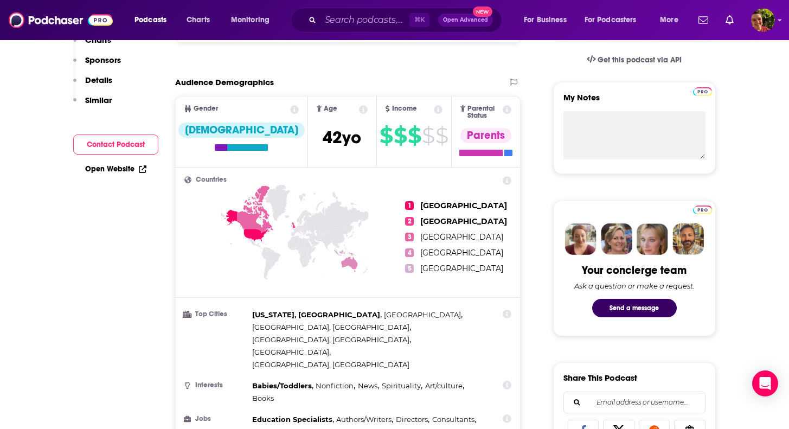
scroll to position [0, 0]
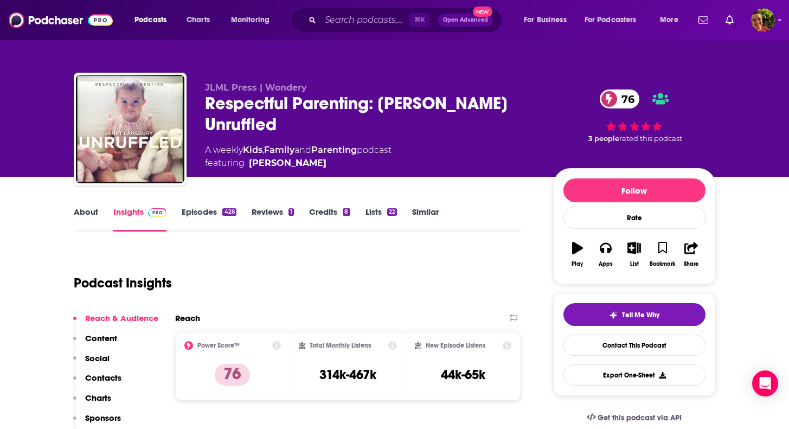
drag, startPoint x: 420, startPoint y: 117, endPoint x: 380, endPoint y: 98, distance: 43.9
click at [380, 98] on div "Respectful Parenting: Janet Lansbury Unruffled 76" at bounding box center [370, 114] width 331 height 42
copy h2 "Janet Lansbury Unruffled"
click at [409, 131] on div "Respectful Parenting: Janet Lansbury Unruffled 76" at bounding box center [370, 114] width 331 height 42
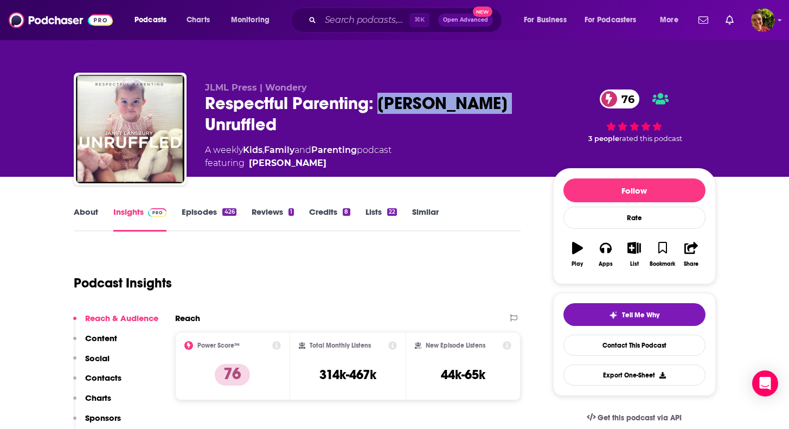
drag, startPoint x: 382, startPoint y: 96, endPoint x: 510, endPoint y: 104, distance: 128.7
click at [510, 104] on div "Respectful Parenting: Janet Lansbury Unruffled 76" at bounding box center [370, 114] width 331 height 42
copy h2 "Janet Lansbury"
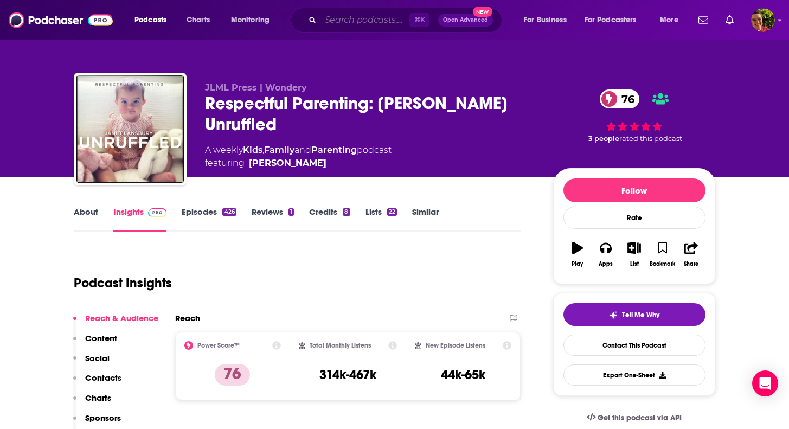
click at [366, 12] on input "Search podcasts, credits, & more..." at bounding box center [364, 19] width 89 height 17
paste input "Raising Good Humans"
type input "Raising Good Humans"
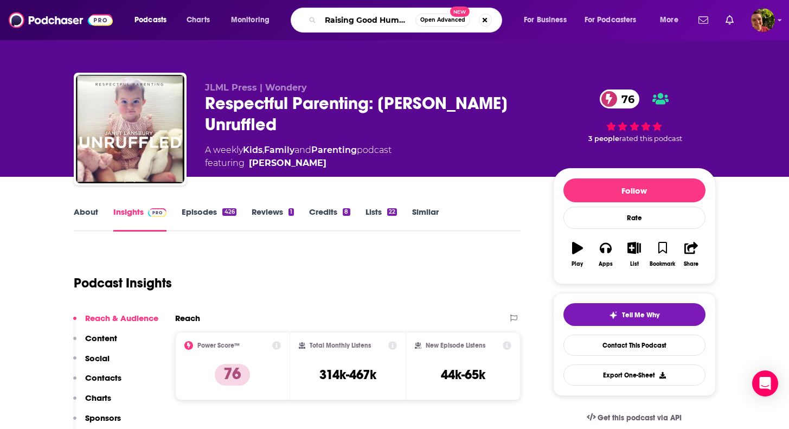
scroll to position [0, 3]
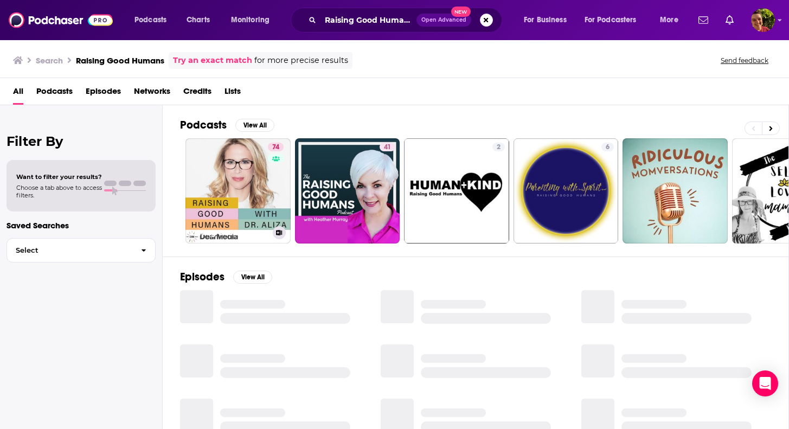
click at [265, 170] on link "74 Raising Good Humans" at bounding box center [237, 190] width 105 height 105
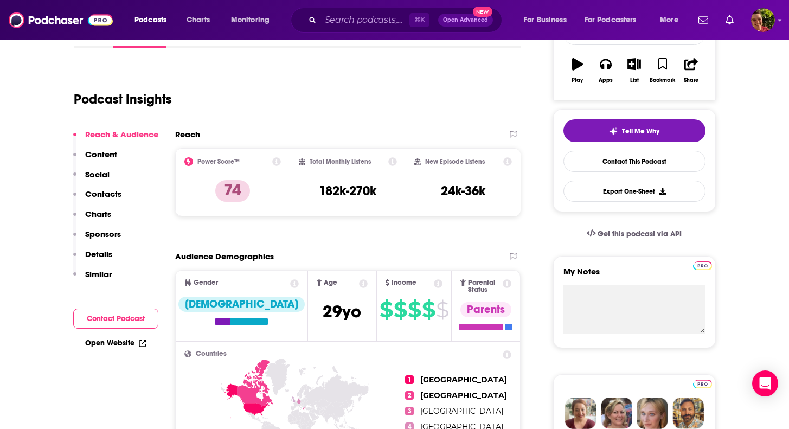
scroll to position [51, 0]
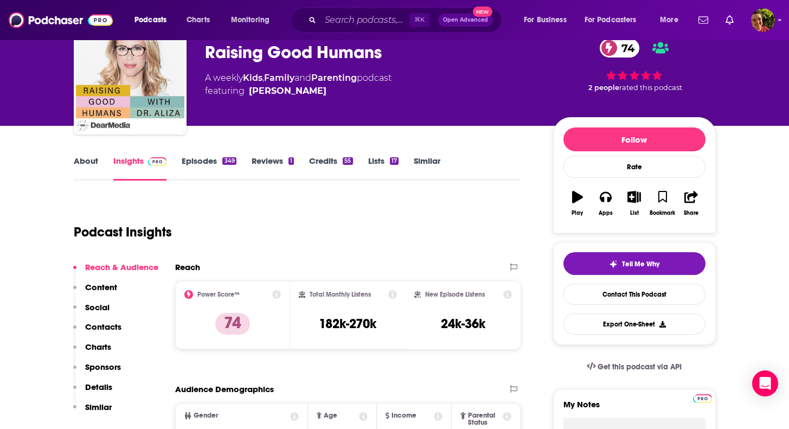
drag, startPoint x: 353, startPoint y: 91, endPoint x: 334, endPoint y: 91, distance: 19.5
click at [334, 91] on span "featuring Dr. Aliza Pressman" at bounding box center [298, 91] width 186 height 13
copy span "Dr. Aliza Pressman"
click at [125, 323] on div "Reach & Audience Content Social Contacts Charts Sponsors Details Similar" at bounding box center [115, 341] width 85 height 159
click at [119, 324] on p "Contacts" at bounding box center [103, 326] width 36 height 10
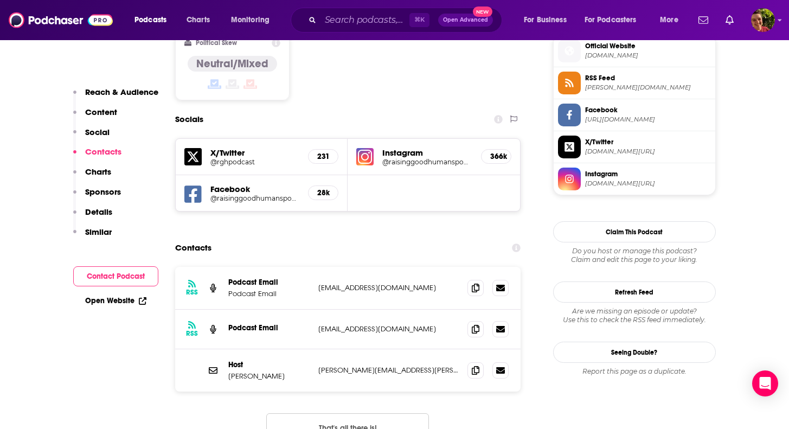
scroll to position [918, 0]
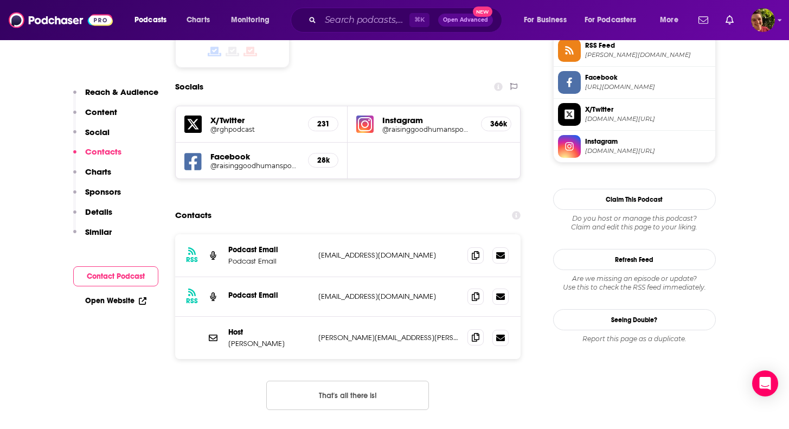
click at [479, 329] on span at bounding box center [475, 337] width 16 height 16
click at [372, 22] on input "Search podcasts, credits, & more..." at bounding box center [364, 19] width 89 height 17
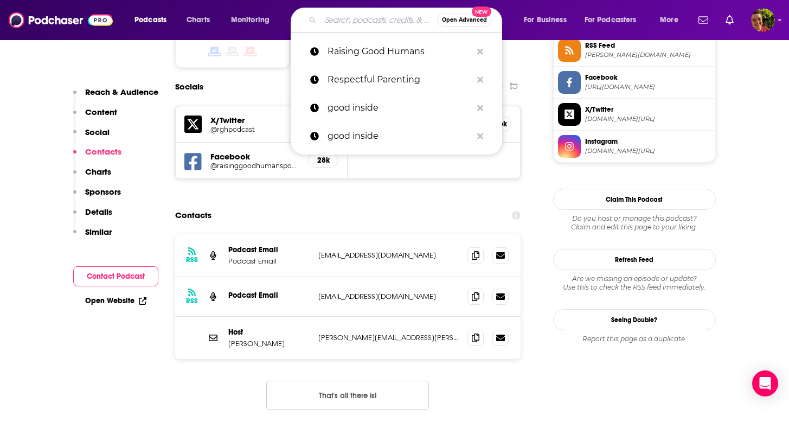
paste input "PedsDocTalk"
type input "PedsDocTalk"
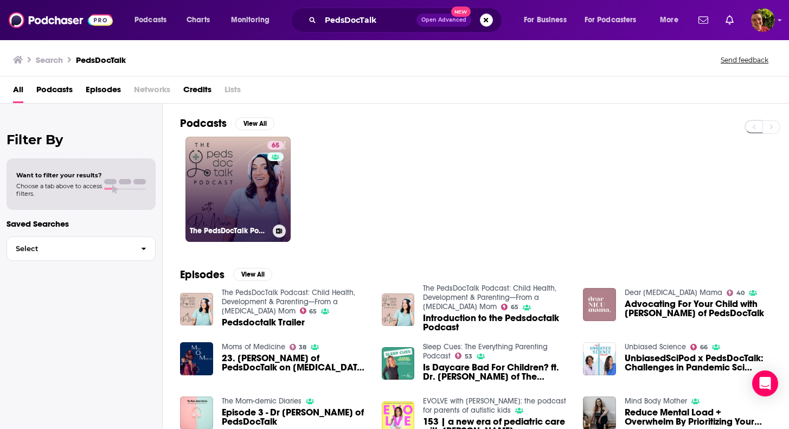
click at [220, 168] on link "65 The PedsDocTalk Podcast: Child Health, Development & Parenting—From a Pediat…" at bounding box center [237, 189] width 105 height 105
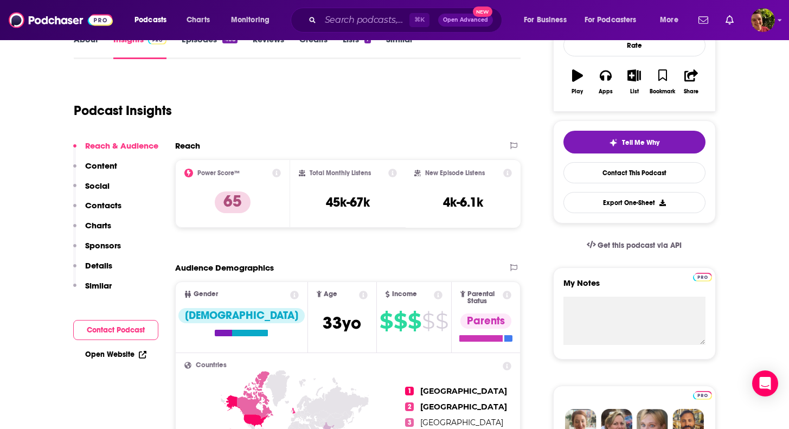
click at [112, 202] on p "Contacts" at bounding box center [103, 205] width 36 height 10
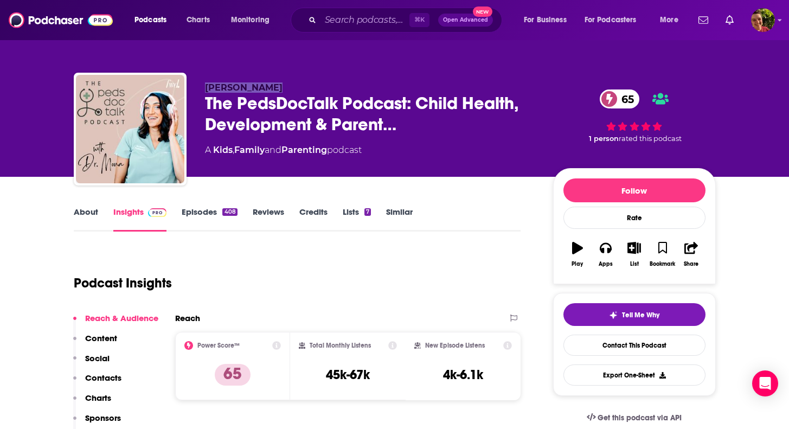
drag, startPoint x: 228, startPoint y: 62, endPoint x: 285, endPoint y: 87, distance: 61.9
click at [285, 87] on div "Dr. Mona Amin The PedsDocTalk Podcast: Child Health, Development & Parent… 65 A…" at bounding box center [395, 118] width 658 height 117
copy span "Dr. Mona Amin"
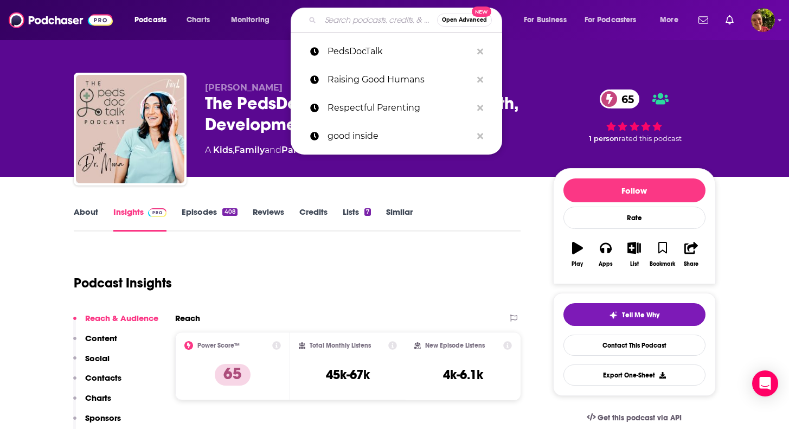
click at [363, 17] on input "Search podcasts, credits, & more..." at bounding box center [378, 19] width 117 height 17
paste input "Raising Parents"
type input "Raising Parents"
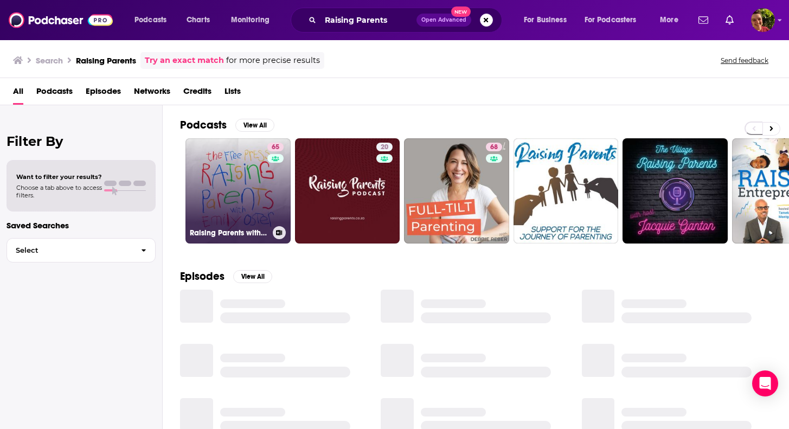
click at [272, 178] on div "65" at bounding box center [276, 184] width 19 height 83
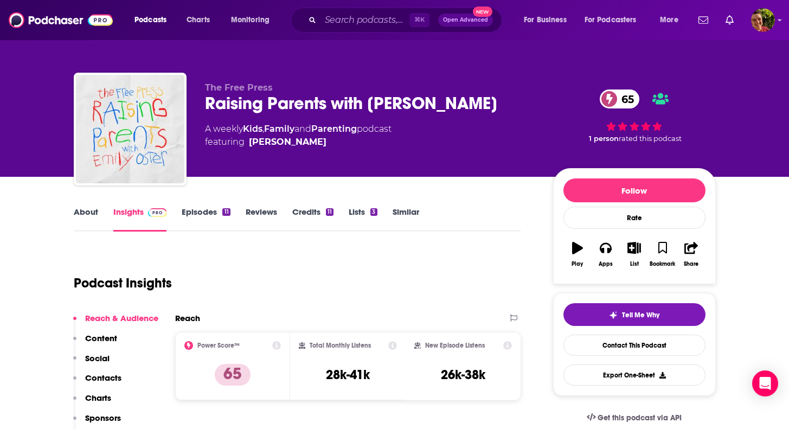
scroll to position [226, 0]
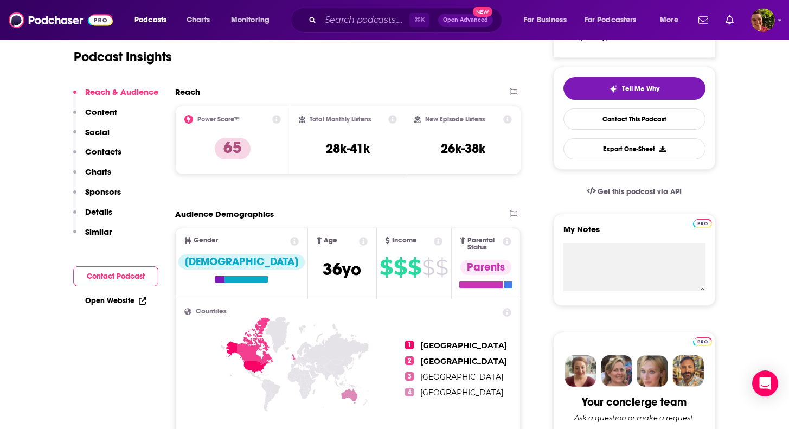
click at [108, 147] on p "Contacts" at bounding box center [103, 151] width 36 height 10
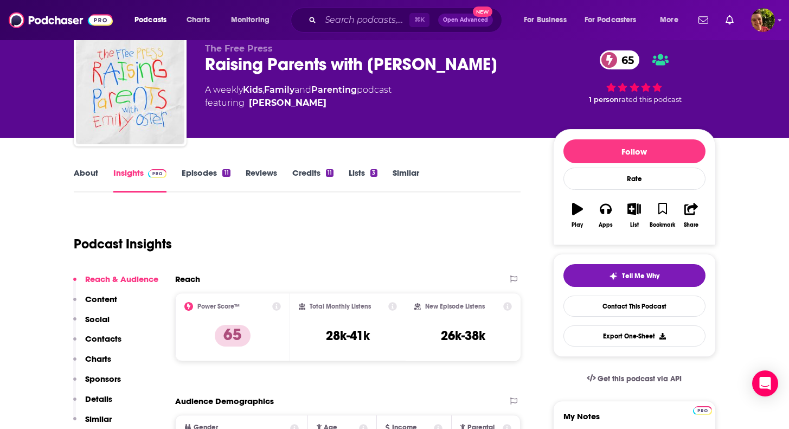
scroll to position [0, 0]
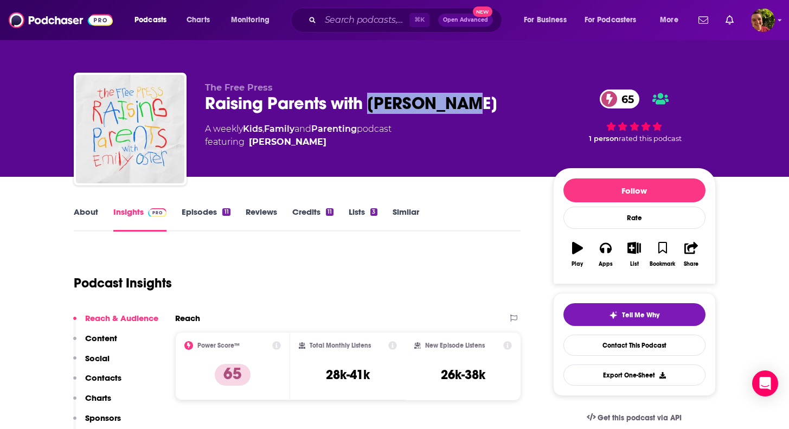
copy h2 "Emily Oster"
drag, startPoint x: 472, startPoint y: 110, endPoint x: 368, endPoint y: 112, distance: 104.1
click at [368, 112] on div "Raising Parents with Emily Oster 65" at bounding box center [370, 103] width 331 height 21
click at [369, 18] on input "Search podcasts, credits, & more..." at bounding box center [364, 19] width 89 height 17
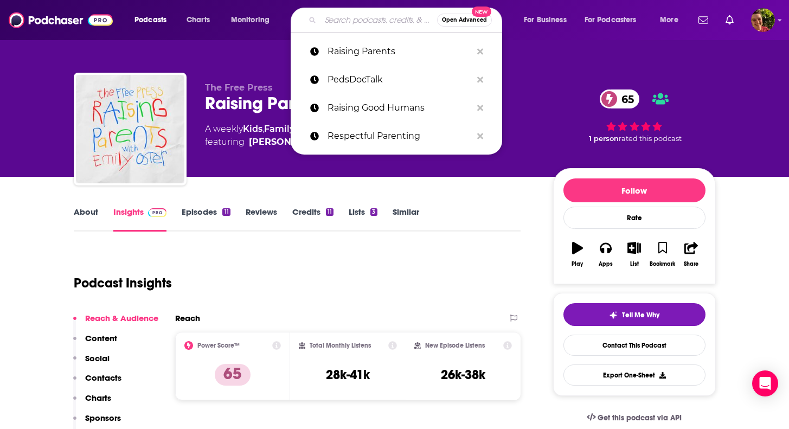
paste input "Mindful Mama"
type input "Mindful Mama"
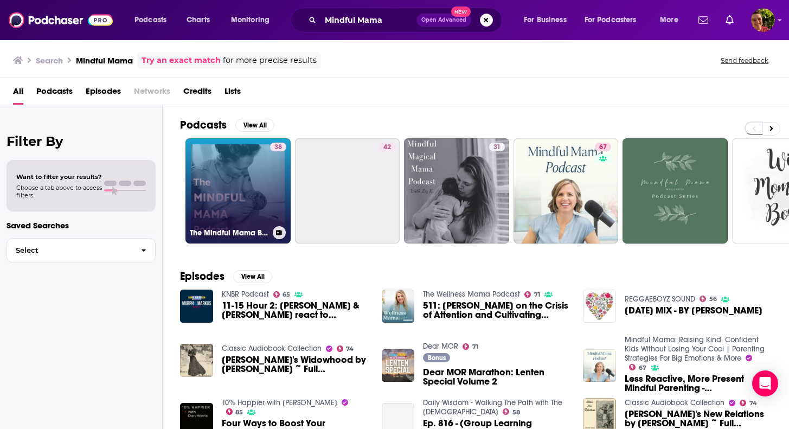
click at [233, 168] on link "38 The Mindful Mama Birth Podcast" at bounding box center [237, 190] width 105 height 105
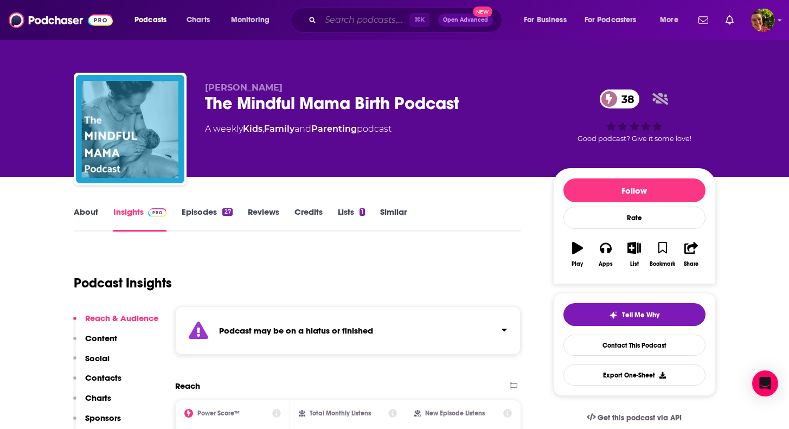
click at [381, 24] on input "Search podcasts, credits, & more..." at bounding box center [364, 19] width 89 height 17
paste input "Motherkind"
type input "Motherkind"
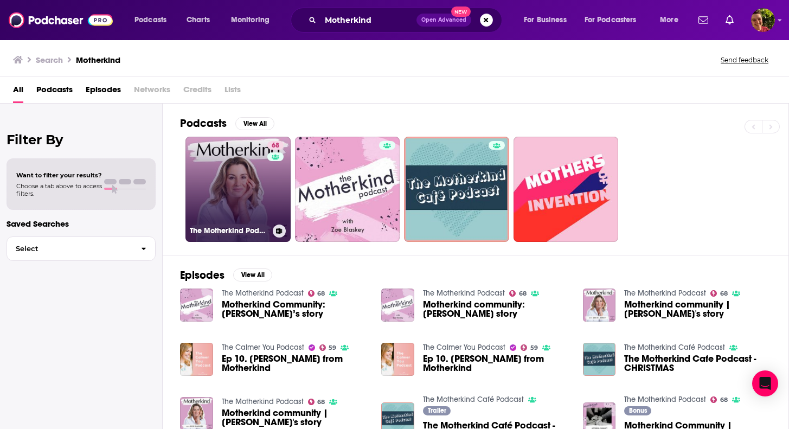
click at [244, 217] on link "68 The Motherkind Podcast" at bounding box center [237, 189] width 105 height 105
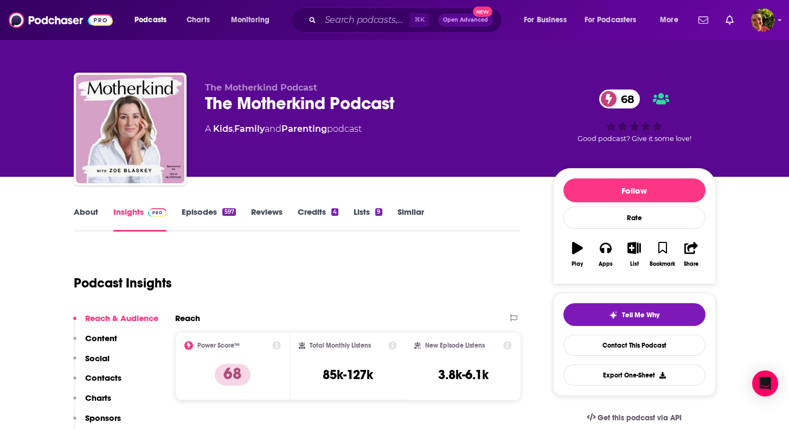
scroll to position [30, 0]
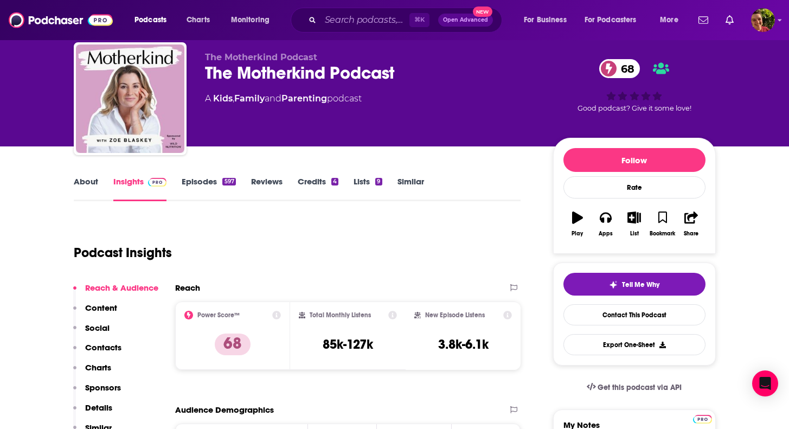
click at [111, 346] on p "Contacts" at bounding box center [103, 347] width 36 height 10
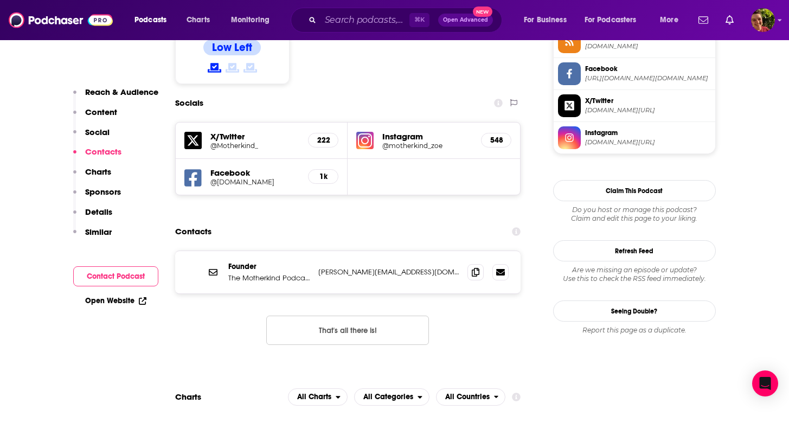
scroll to position [930, 0]
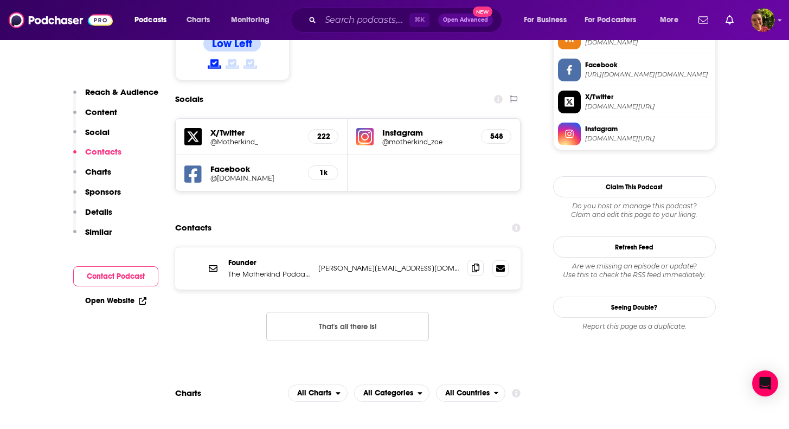
click at [475, 263] on icon at bounding box center [476, 267] width 8 height 9
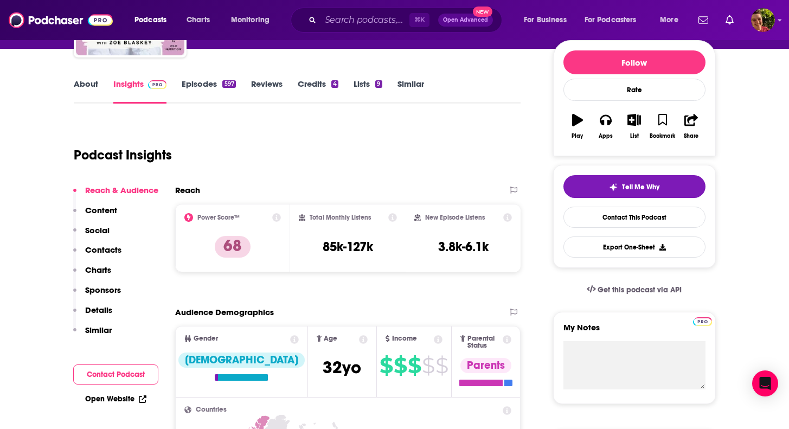
scroll to position [0, 0]
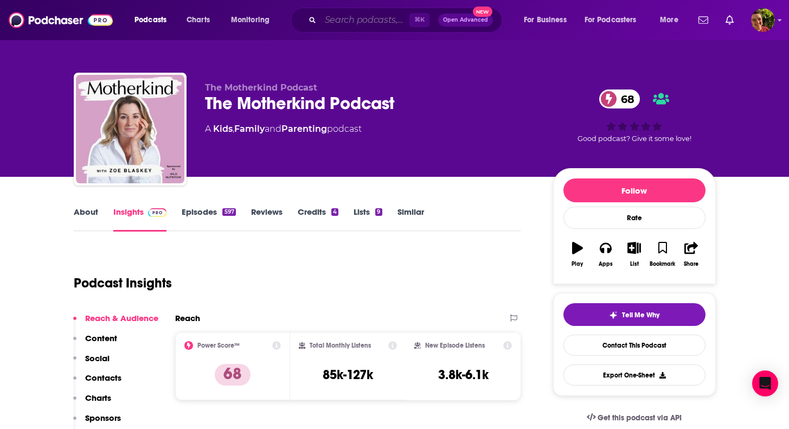
click at [372, 17] on input "Search podcasts, credits, & more..." at bounding box center [364, 19] width 89 height 17
paste input "How Not to Screw Up Your Kids"
type input "How Not to Screw Up Your Kids"
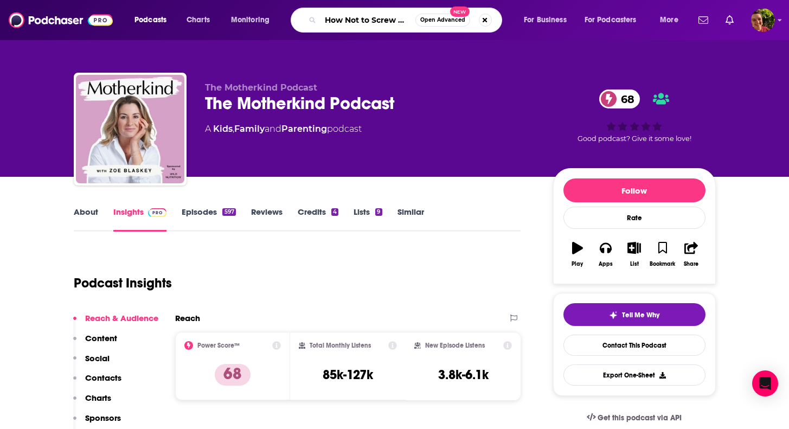
scroll to position [0, 41]
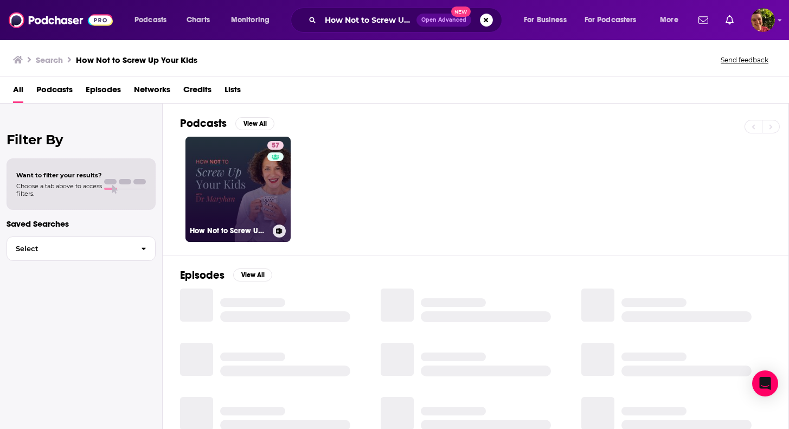
click at [248, 205] on link "57 How Not to Screw Up Your Kids" at bounding box center [237, 189] width 105 height 105
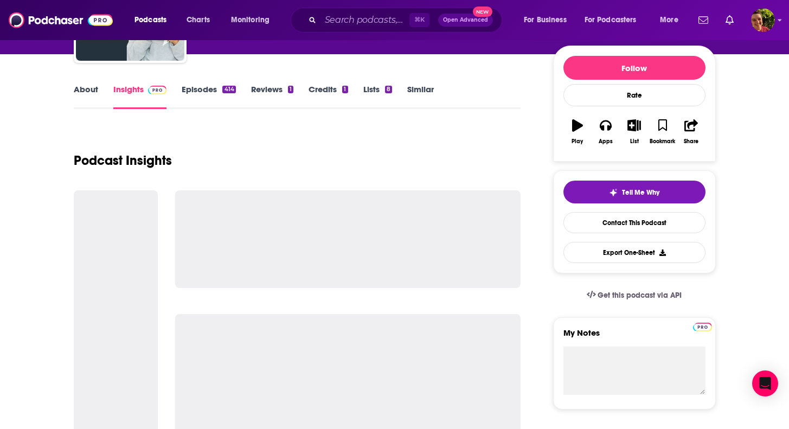
scroll to position [145, 0]
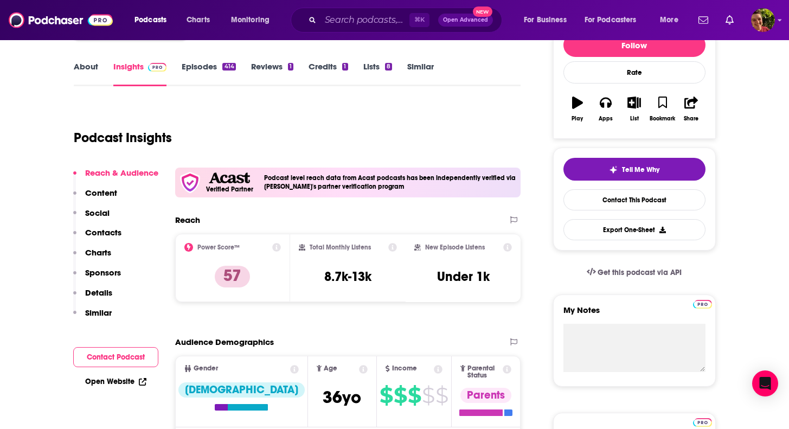
click at [114, 234] on p "Contacts" at bounding box center [103, 232] width 36 height 10
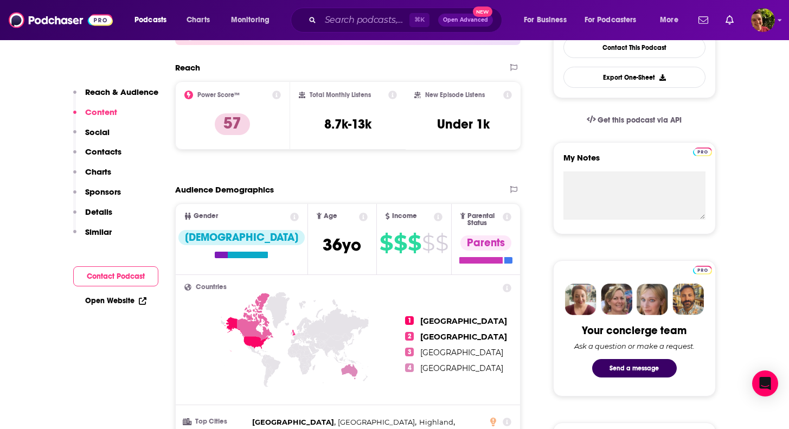
scroll to position [0, 0]
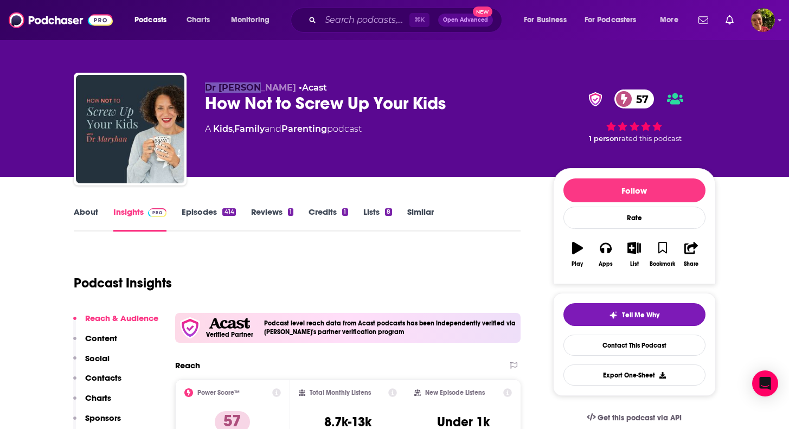
drag, startPoint x: 221, startPoint y: 79, endPoint x: 257, endPoint y: 92, distance: 37.9
click at [257, 92] on div "Dr Maryhan • Acast How Not to Screw Up Your Kids 57 A Kids , Family and Parenti…" at bounding box center [395, 131] width 642 height 117
copy span "Dr Maryhan"
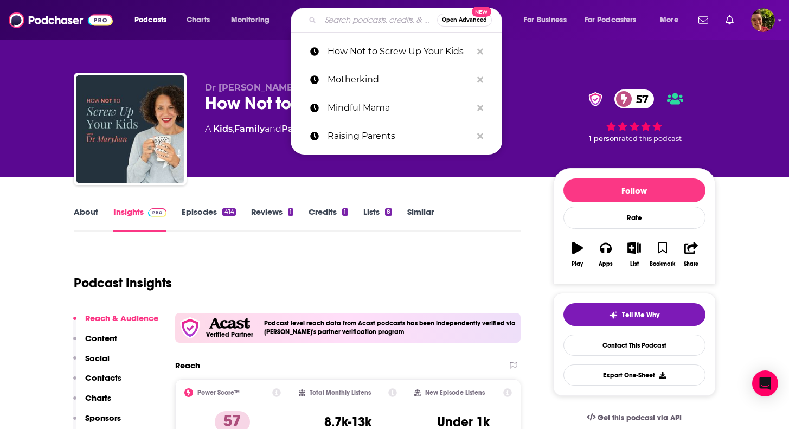
click at [377, 22] on input "Search podcasts, credits, & more..." at bounding box center [378, 19] width 117 height 17
paste input "Child"
type input "Child"
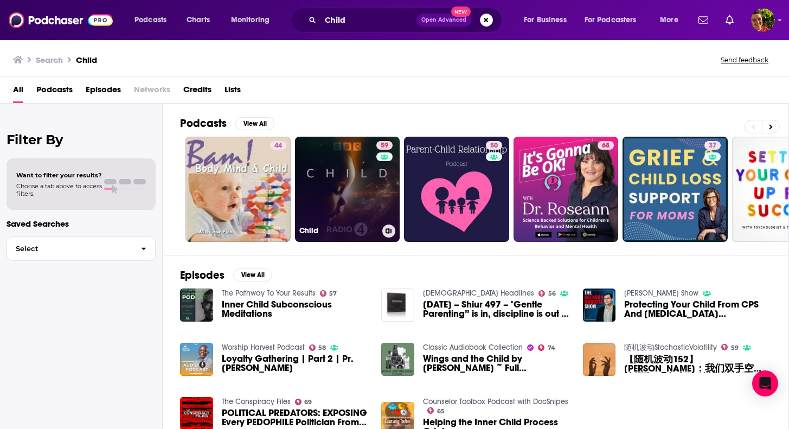
click at [333, 156] on link "59 Child" at bounding box center [347, 189] width 105 height 105
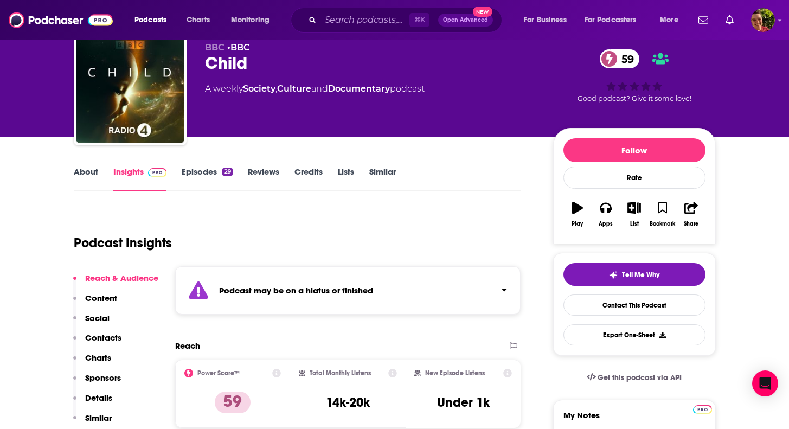
scroll to position [41, 0]
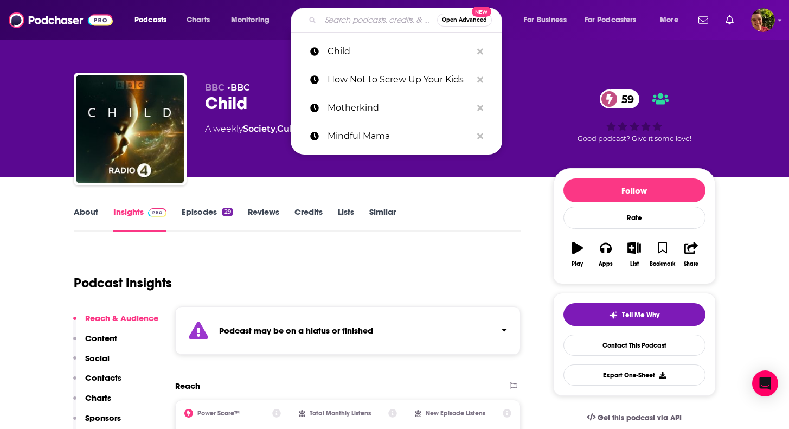
click at [358, 17] on input "Search podcasts, credits, & more..." at bounding box center [378, 19] width 117 height 17
paste input "Parenting Hell"
type input "Parenting Hell"
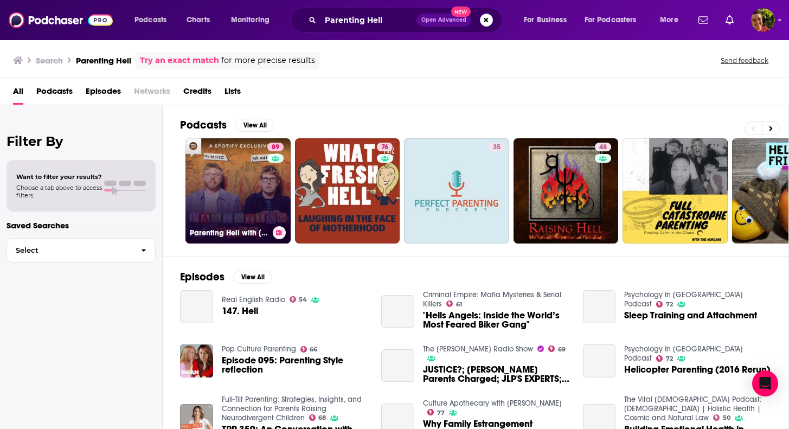
click at [218, 176] on link "89 Parenting Hell with [PERSON_NAME] and [PERSON_NAME]" at bounding box center [237, 190] width 105 height 105
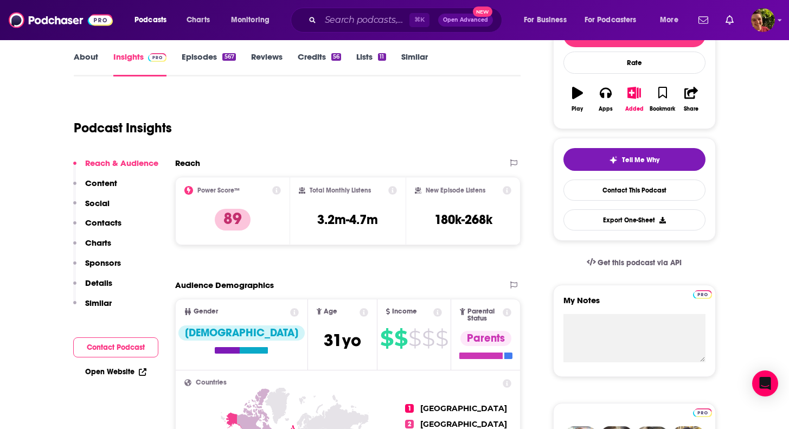
click at [118, 226] on p "Contacts" at bounding box center [103, 222] width 36 height 10
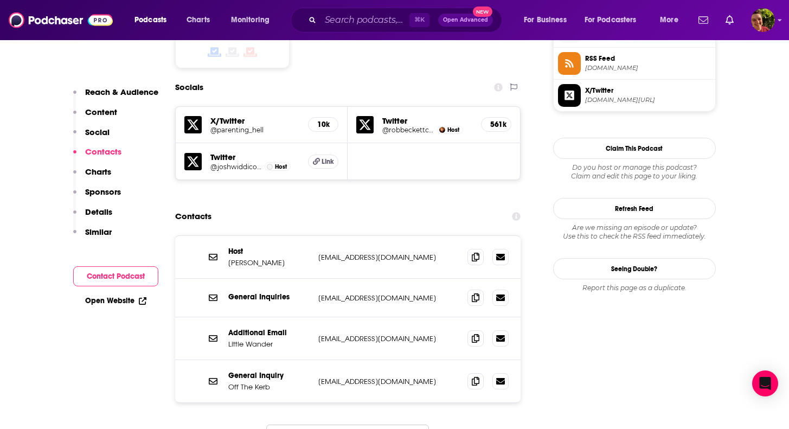
scroll to position [908, 0]
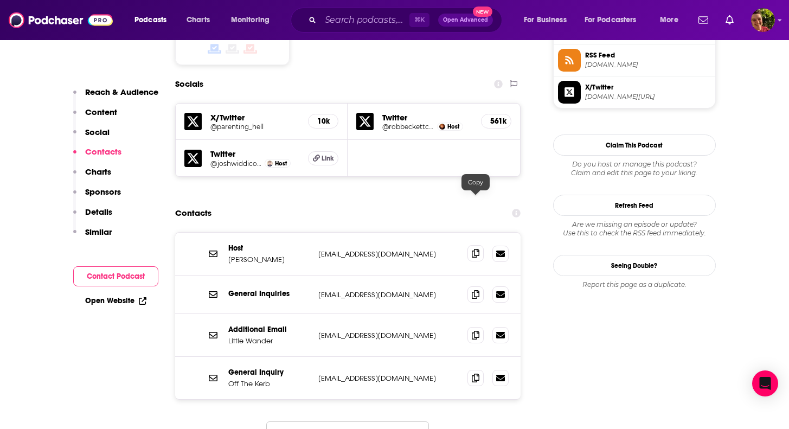
click at [473, 249] on icon at bounding box center [476, 253] width 8 height 9
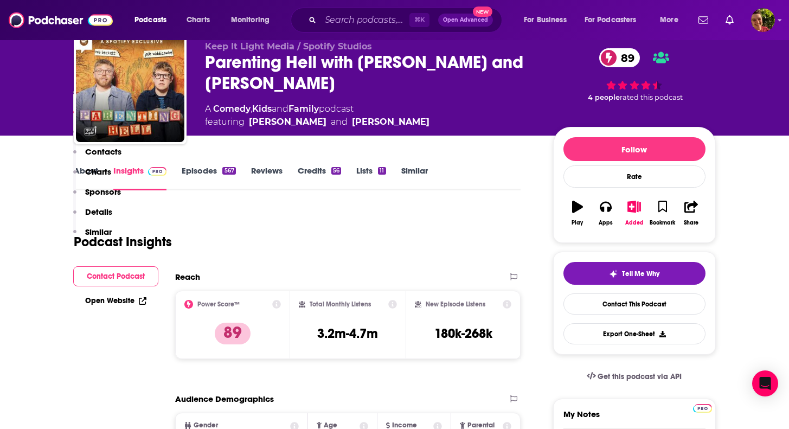
scroll to position [0, 0]
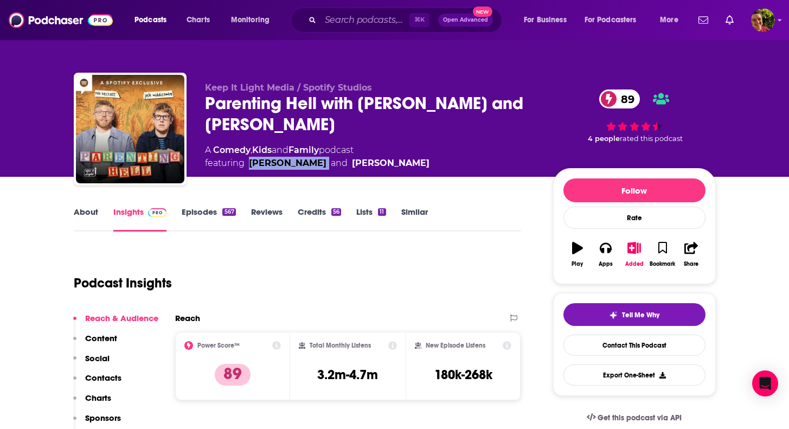
drag, startPoint x: 308, startPoint y: 164, endPoint x: 247, endPoint y: 169, distance: 62.0
click at [247, 169] on span "featuring [PERSON_NAME] and [PERSON_NAME]" at bounding box center [317, 163] width 224 height 13
copy div "[PERSON_NAME]"
click at [359, 27] on input "Search podcasts, credits, & more..." at bounding box center [364, 19] width 89 height 17
paste input "What Fresh Hell"
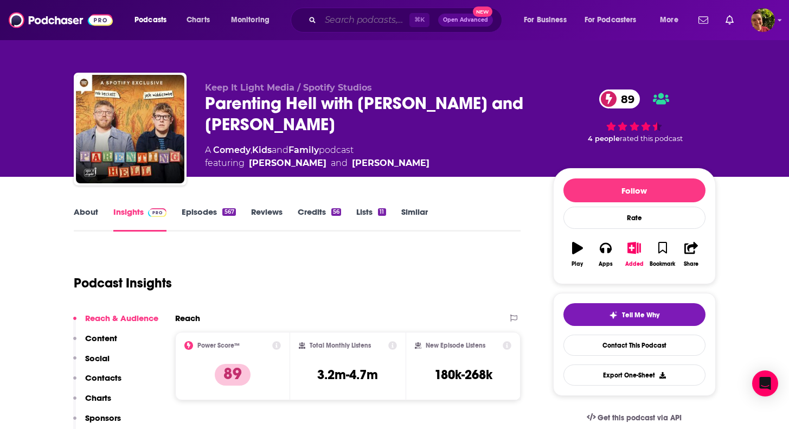
type input "What Fresh Hell"
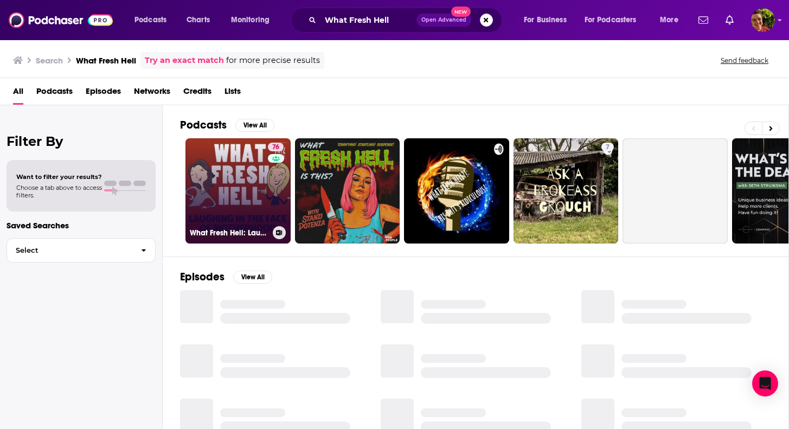
click at [246, 176] on link "76 What Fresh Hell: Laughing in the Face of Motherhood | Parenting Tips From Fu…" at bounding box center [237, 190] width 105 height 105
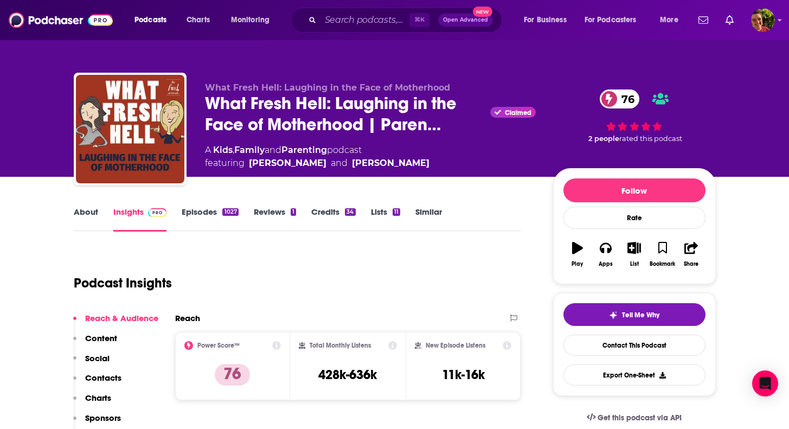
click at [114, 374] on p "Contacts" at bounding box center [103, 377] width 36 height 10
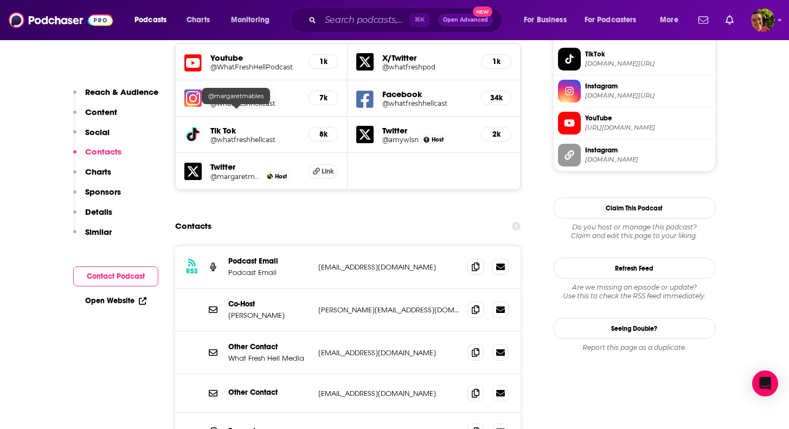
scroll to position [1006, 0]
click at [477, 304] on icon at bounding box center [476, 308] width 8 height 9
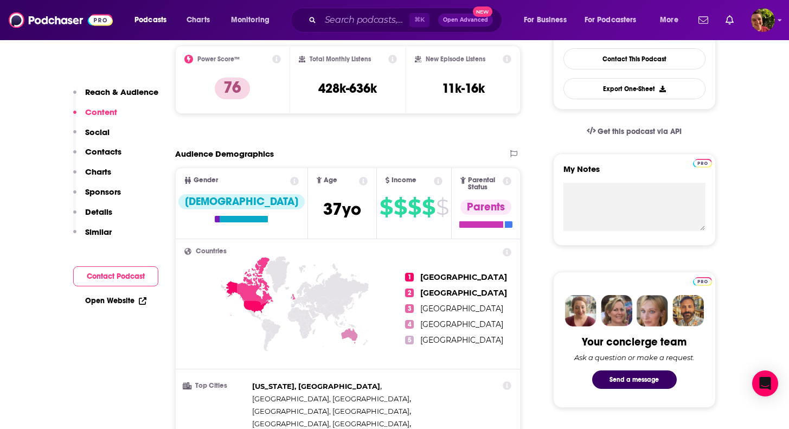
scroll to position [0, 0]
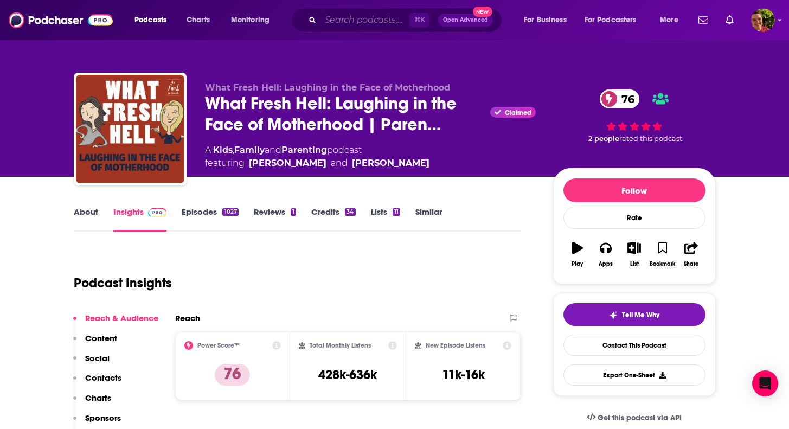
click at [393, 23] on input "Search podcasts, credits, & more..." at bounding box center [364, 19] width 89 height 17
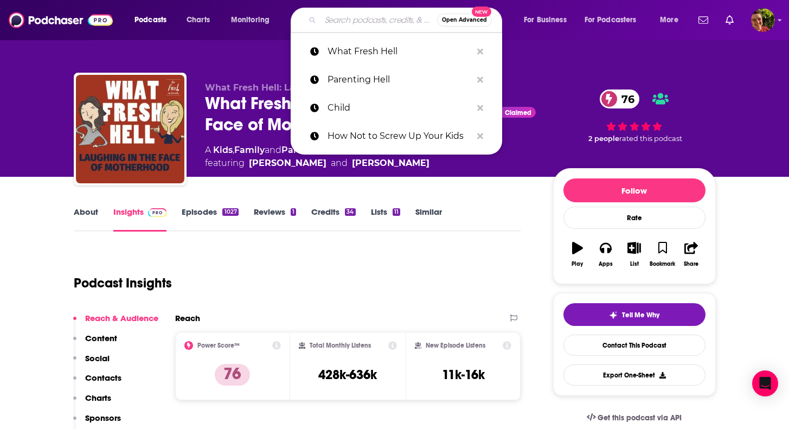
paste input "The Mom Room"
type input "The Mom Room"
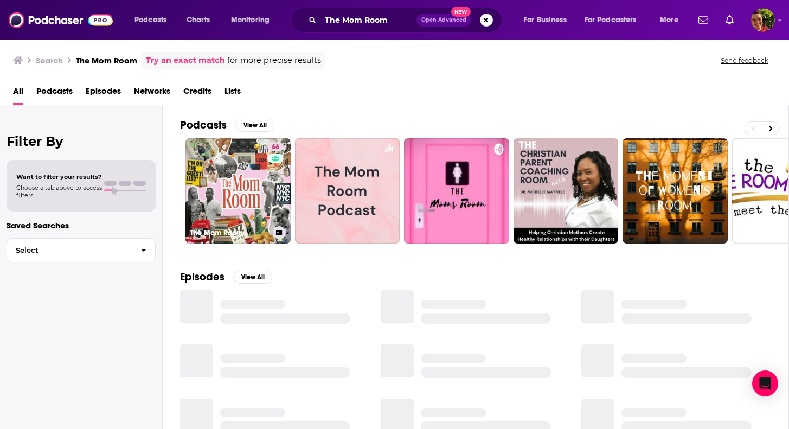
click at [239, 179] on link "66 The Mom Room" at bounding box center [237, 190] width 105 height 105
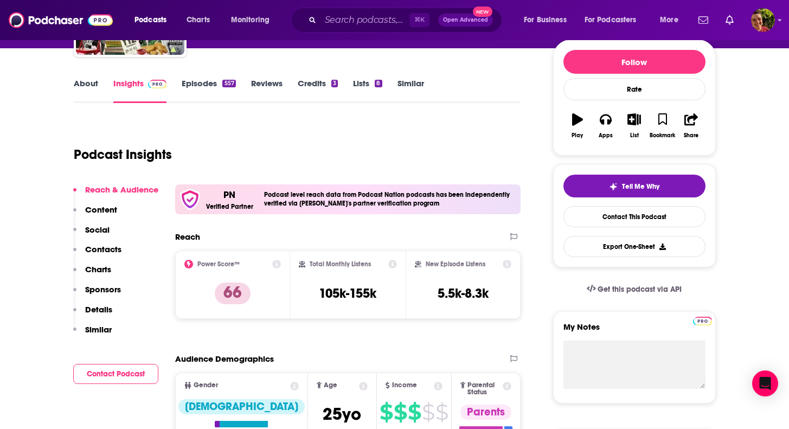
click at [113, 247] on p "Contacts" at bounding box center [103, 249] width 36 height 10
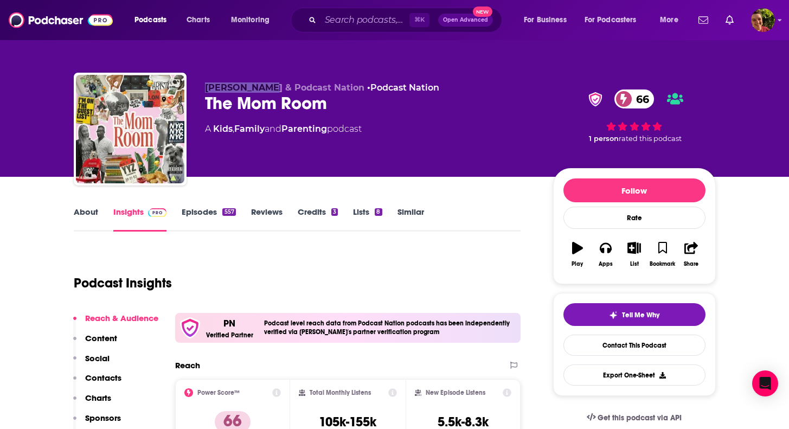
drag, startPoint x: 222, startPoint y: 76, endPoint x: 266, endPoint y: 84, distance: 45.2
click at [266, 84] on div "Renee Reina & Podcast Nation • Podcast Nation The Mom Room 66 A Kids , Family a…" at bounding box center [395, 131] width 642 height 117
copy span "Renee Reina"
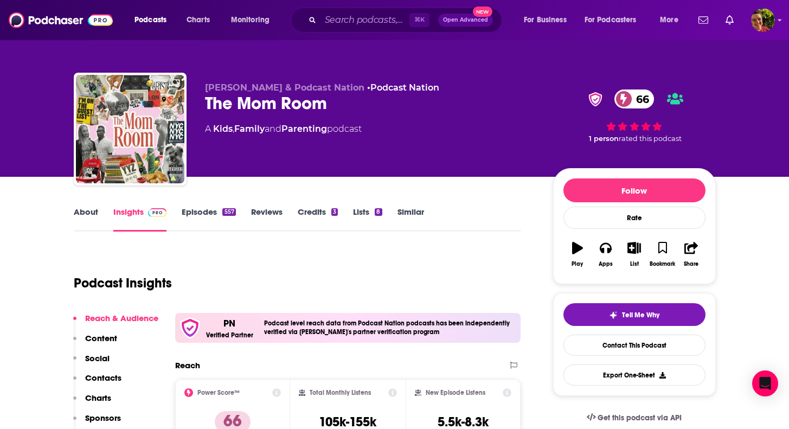
click at [88, 214] on link "About" at bounding box center [86, 219] width 24 height 25
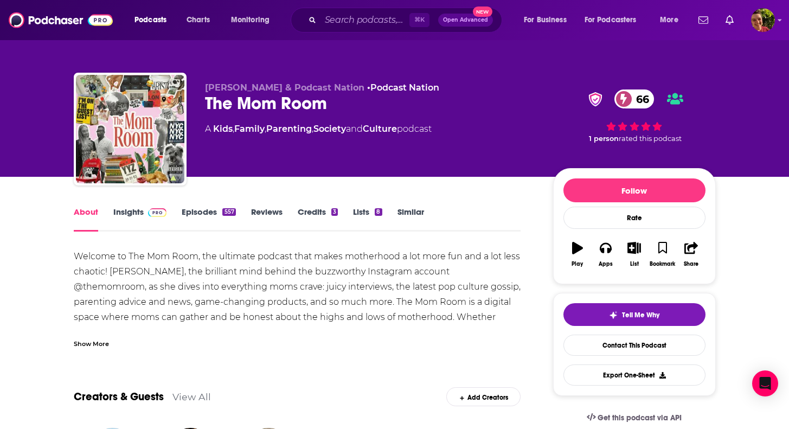
click at [359, 4] on div "Podcasts Charts Monitoring ⌘ K Open Advanced New For Business For Podcasters Mo…" at bounding box center [394, 20] width 789 height 40
click at [349, 17] on input "Search podcasts, credits, & more..." at bounding box center [364, 19] width 89 height 17
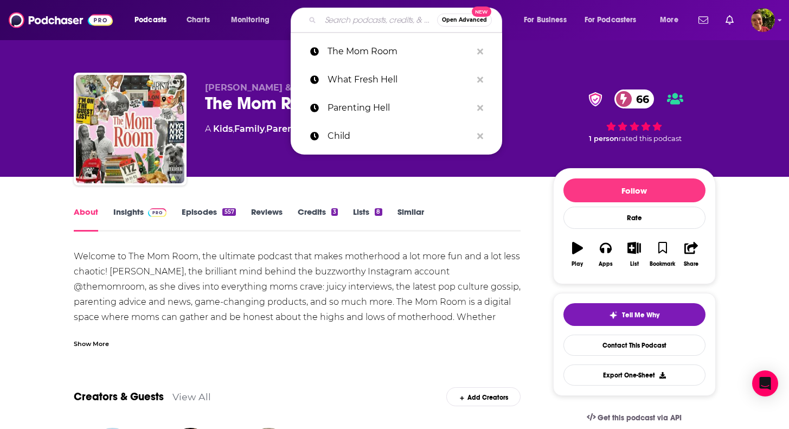
paste input "Beyond the Bump"
type input "Beyond the Bump"
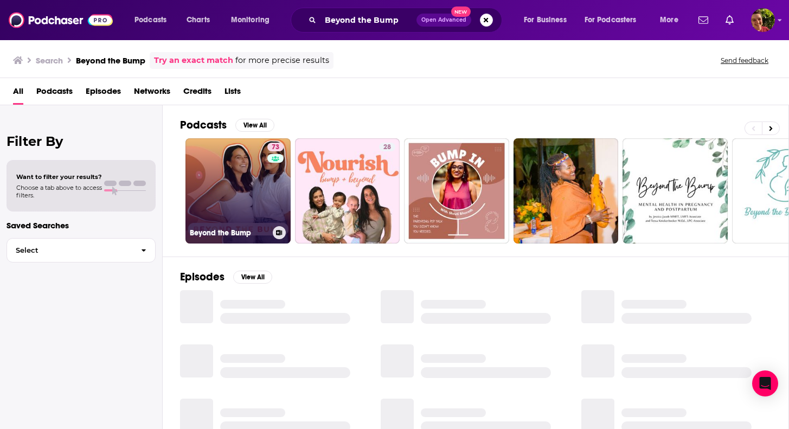
click at [252, 184] on link "73 Beyond the Bump" at bounding box center [237, 190] width 105 height 105
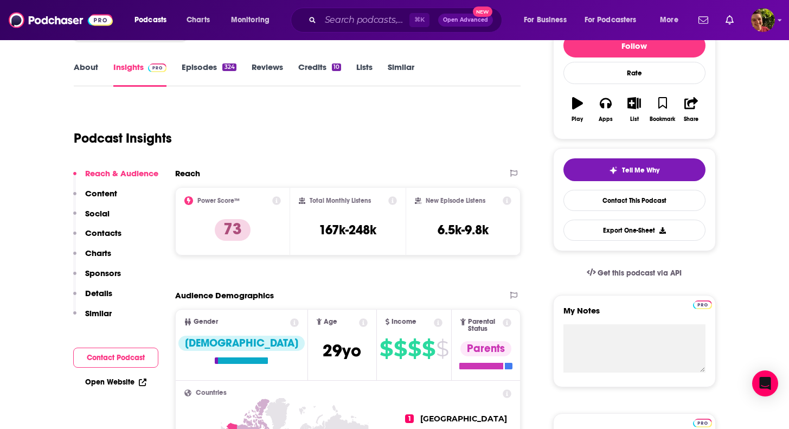
click at [118, 234] on p "Contacts" at bounding box center [103, 233] width 36 height 10
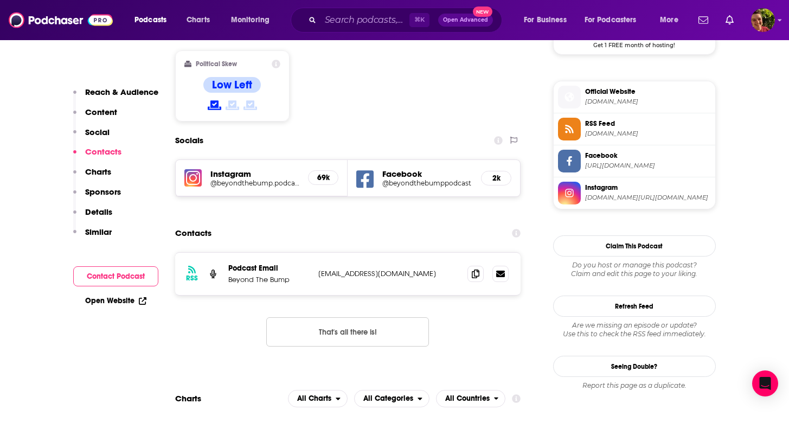
scroll to position [882, 0]
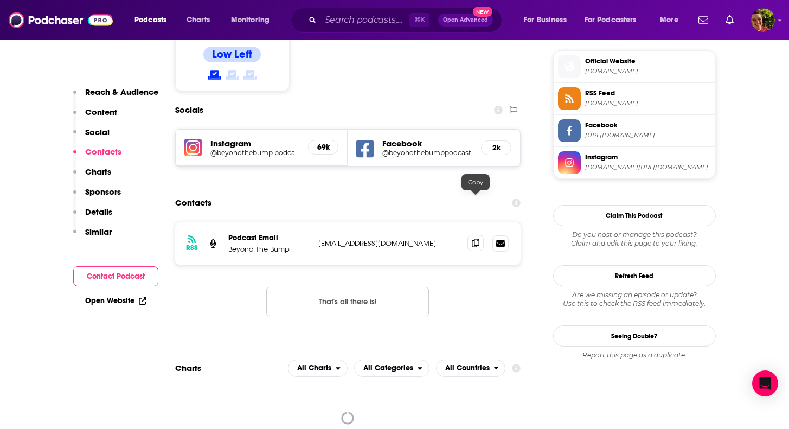
click at [474, 239] on icon at bounding box center [476, 243] width 8 height 9
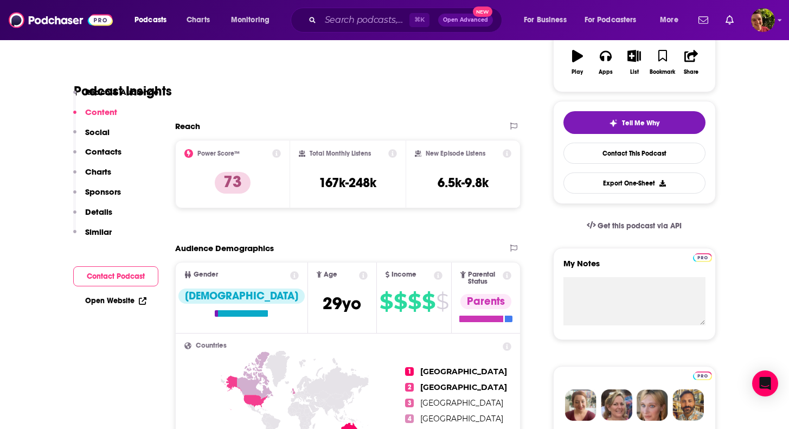
scroll to position [0, 0]
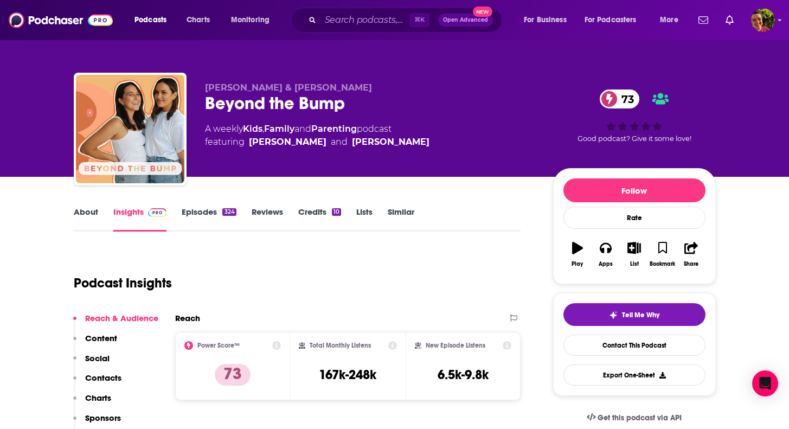
click at [378, 30] on div "⌘ K Open Advanced New" at bounding box center [396, 20] width 211 height 25
click at [377, 21] on input "Search podcasts, credits, & more..." at bounding box center [364, 19] width 89 height 17
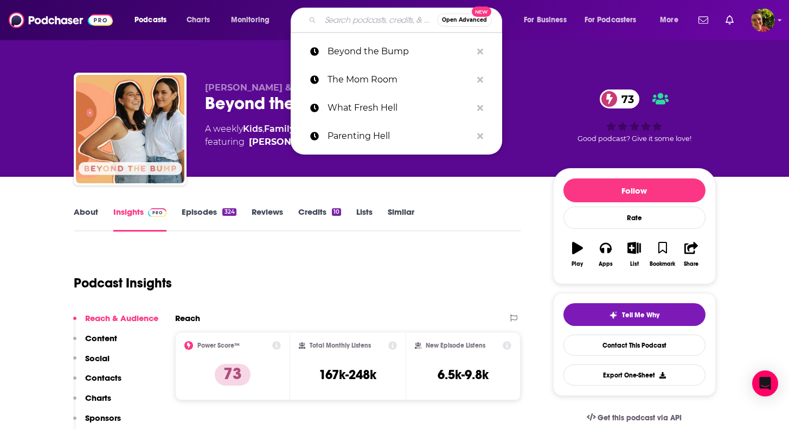
paste input "After Bedtime with Big Little Feelings"
type input "After Bedtime with Big Little Feelings"
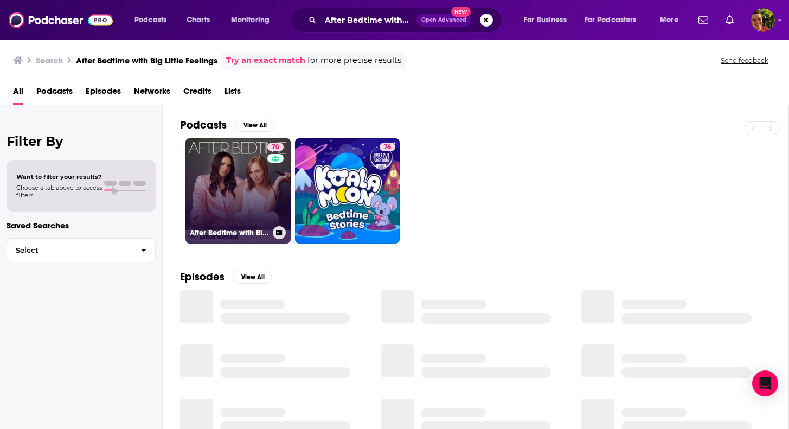
click at [217, 208] on link "70 After Bedtime with Big Little Feelings" at bounding box center [237, 190] width 105 height 105
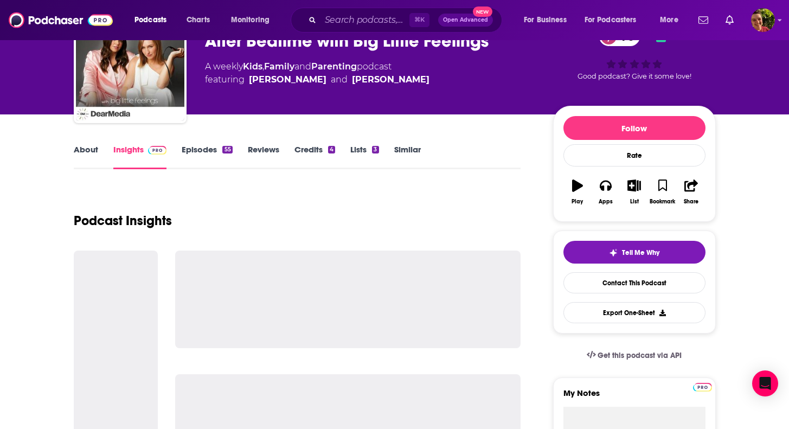
scroll to position [73, 0]
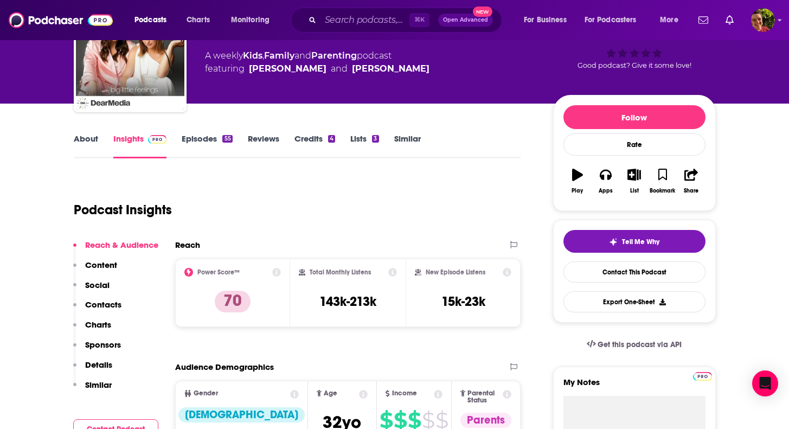
click at [112, 311] on button "Contacts" at bounding box center [97, 309] width 48 height 20
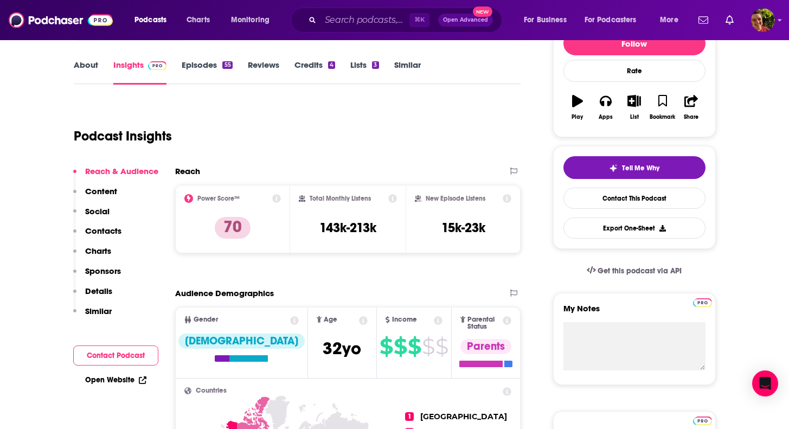
scroll to position [0, 0]
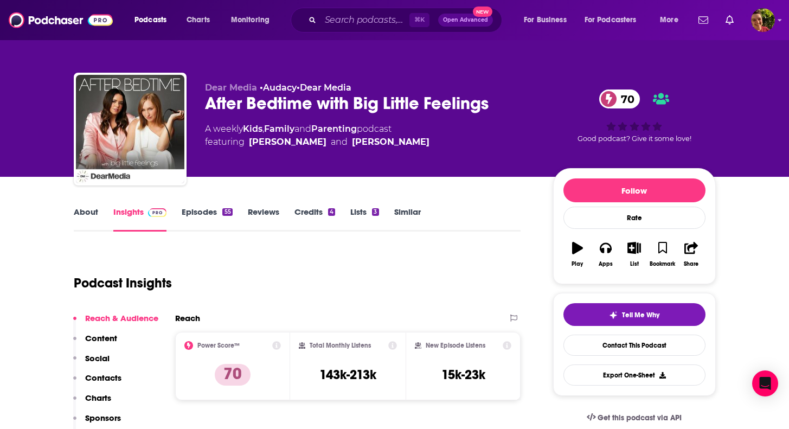
drag, startPoint x: 424, startPoint y: 144, endPoint x: 339, endPoint y: 146, distance: 84.6
click at [339, 146] on div "A weekly Kids , Family and Parenting podcast featuring Kristin Gallant and Deen…" at bounding box center [370, 136] width 331 height 26
copy div "Deena Margolin"
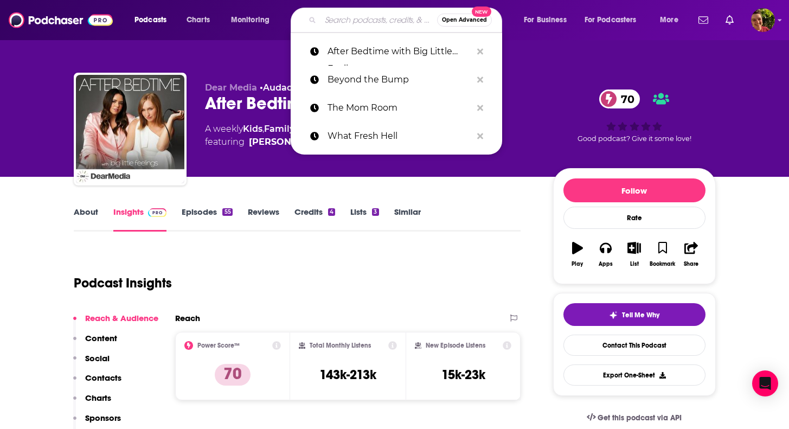
click at [359, 24] on input "Search podcasts, credits, & more..." at bounding box center [378, 19] width 117 height 17
click at [379, 16] on input "Search podcasts, credits, & more..." at bounding box center [378, 19] width 117 height 17
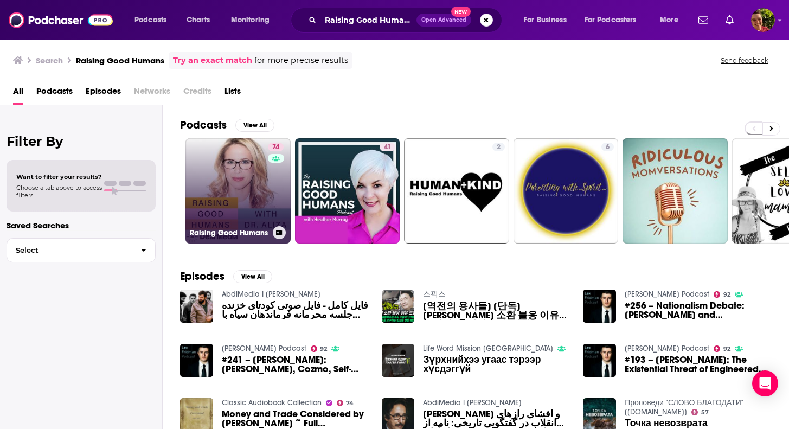
click at [251, 213] on link "74 Raising Good Humans" at bounding box center [237, 190] width 105 height 105
